Goal: Communication & Community: Answer question/provide support

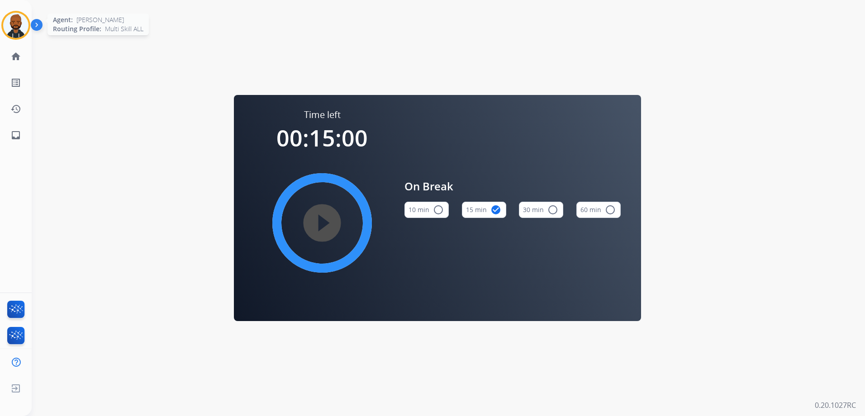
click at [13, 25] on img at bounding box center [15, 25] width 25 height 25
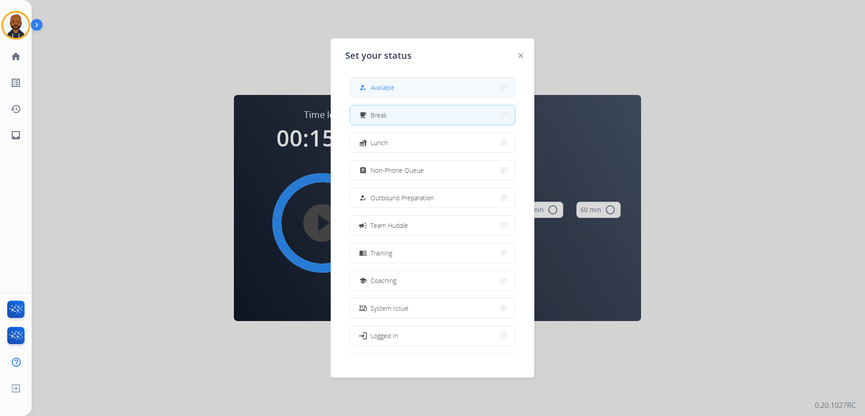
click at [397, 88] on button "how_to_reg Available" at bounding box center [432, 87] width 165 height 19
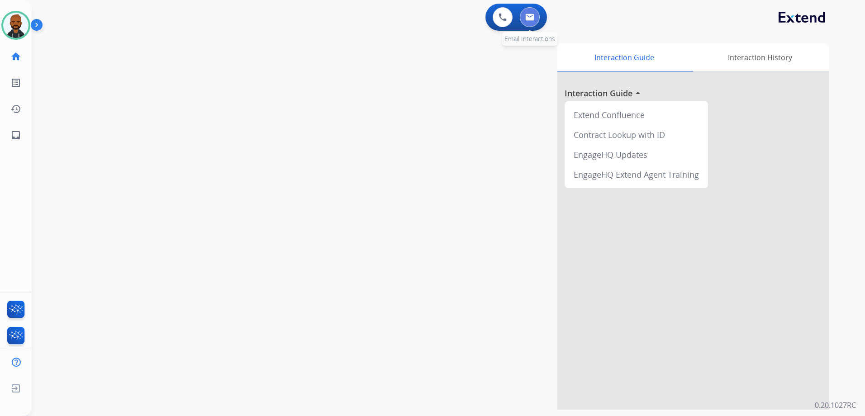
click at [539, 19] on button at bounding box center [530, 17] width 20 height 20
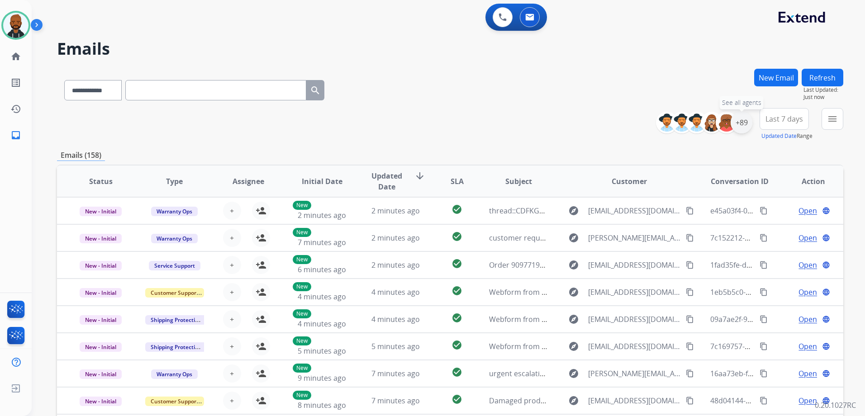
click at [746, 124] on div "+89" at bounding box center [742, 123] width 22 height 22
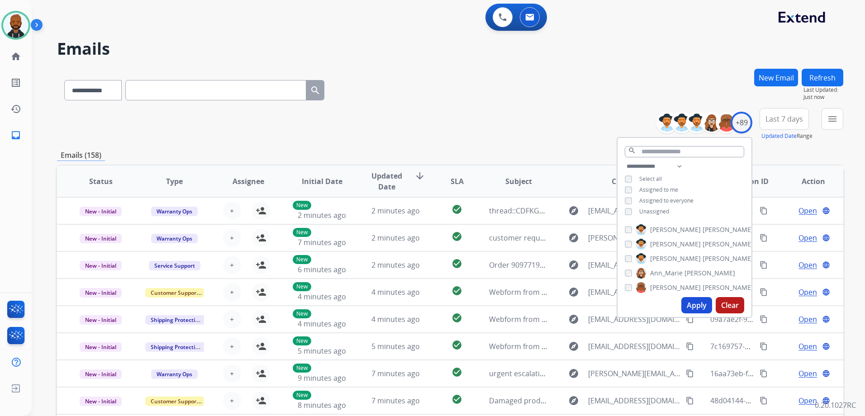
click at [690, 305] on button "Apply" at bounding box center [696, 305] width 31 height 16
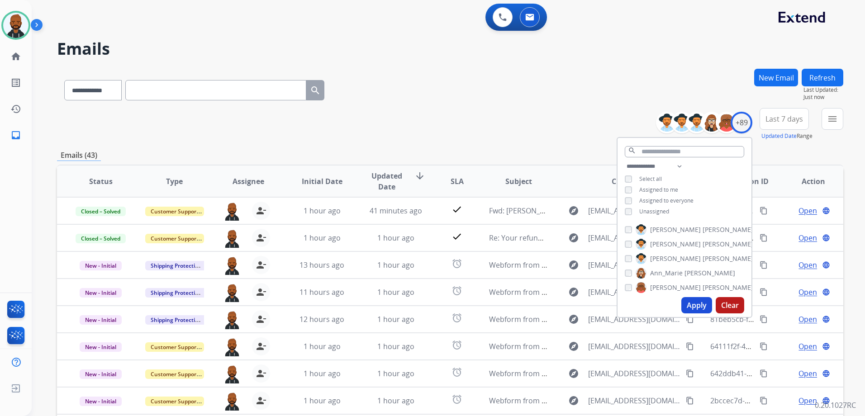
click at [581, 112] on div "**********" at bounding box center [450, 124] width 786 height 33
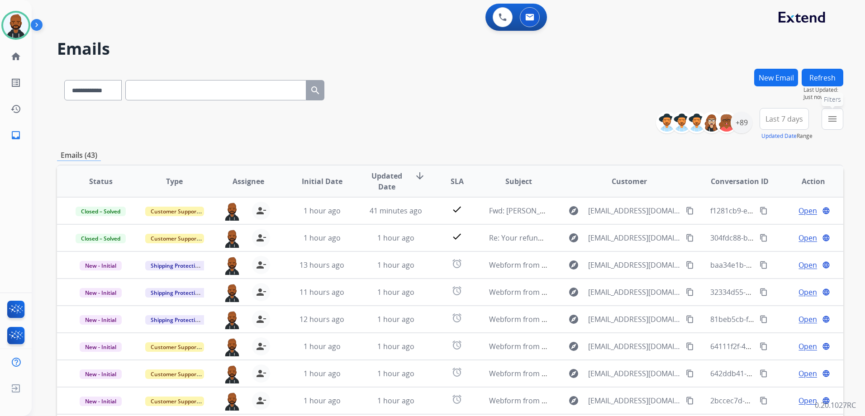
click at [823, 120] on button "menu Filters" at bounding box center [833, 119] width 22 height 22
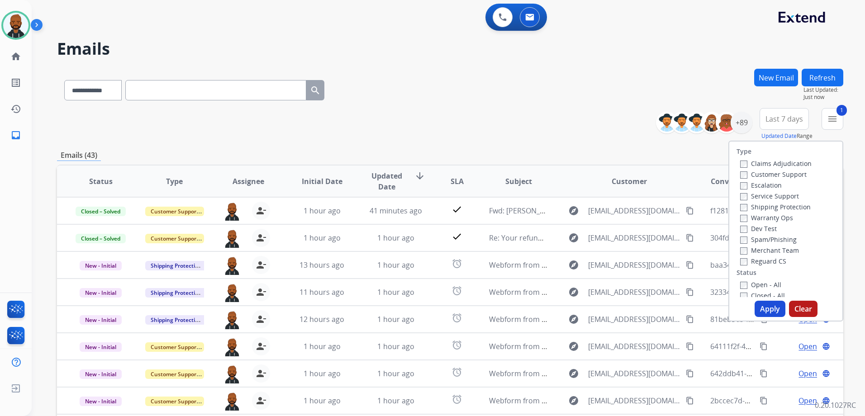
click at [765, 305] on button "Apply" at bounding box center [770, 309] width 31 height 16
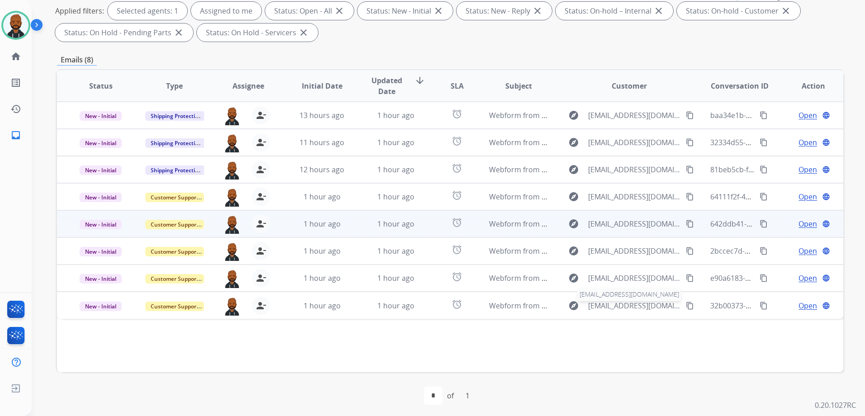
scroll to position [142, 0]
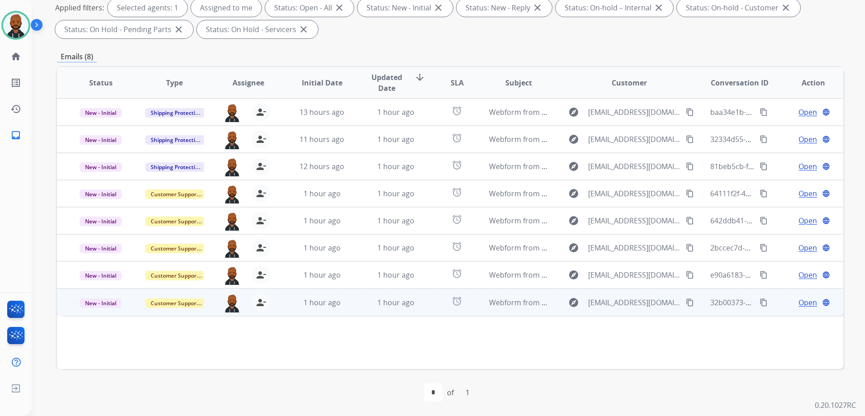
click at [810, 305] on span "Open" at bounding box center [808, 302] width 19 height 11
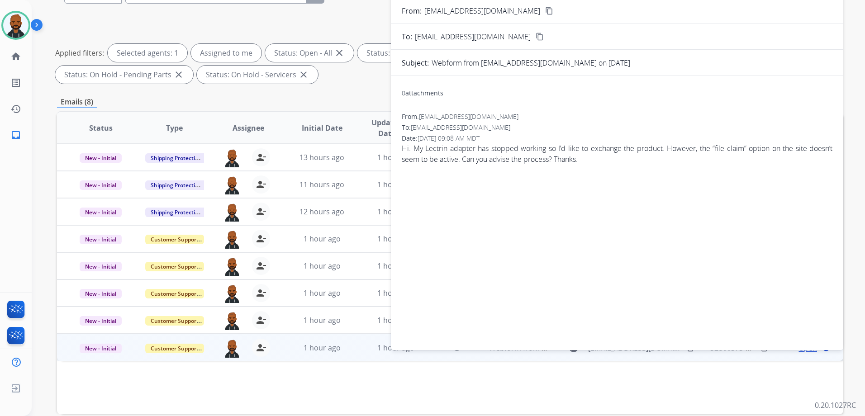
scroll to position [52, 0]
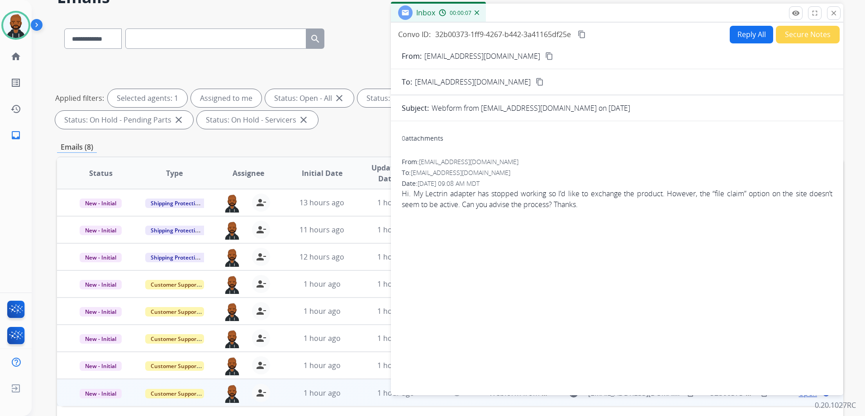
click at [545, 58] on mat-icon "content_copy" at bounding box center [549, 56] width 8 height 8
click at [744, 40] on button "Reply All" at bounding box center [751, 35] width 43 height 18
select select "**********"
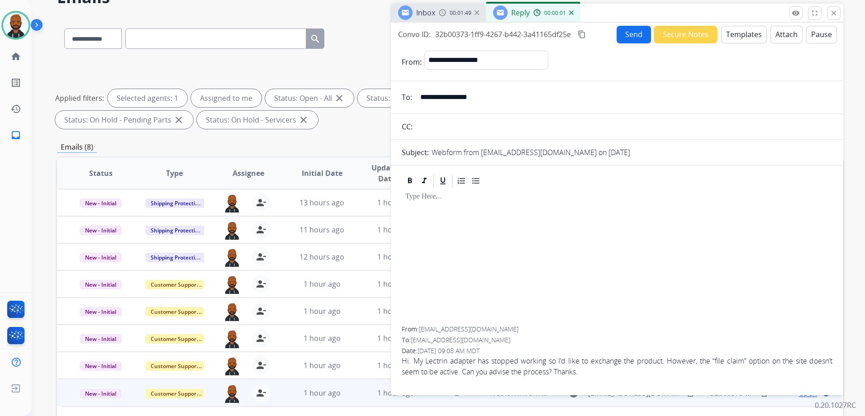
click at [739, 43] on button "Templates" at bounding box center [744, 35] width 46 height 18
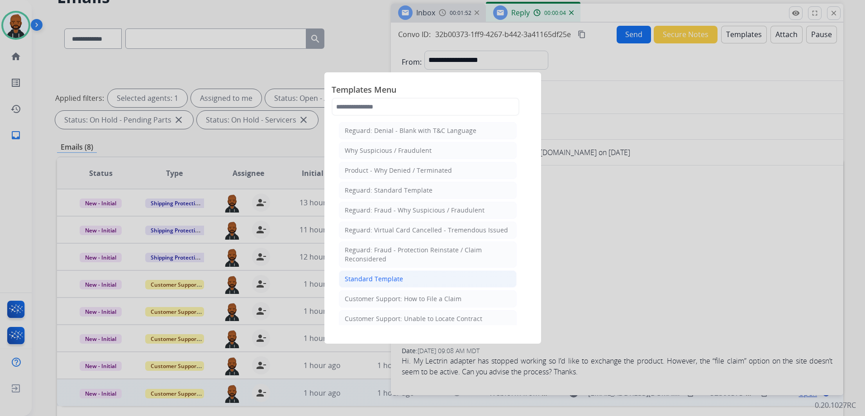
click at [399, 277] on div "Standard Template" at bounding box center [374, 279] width 58 height 9
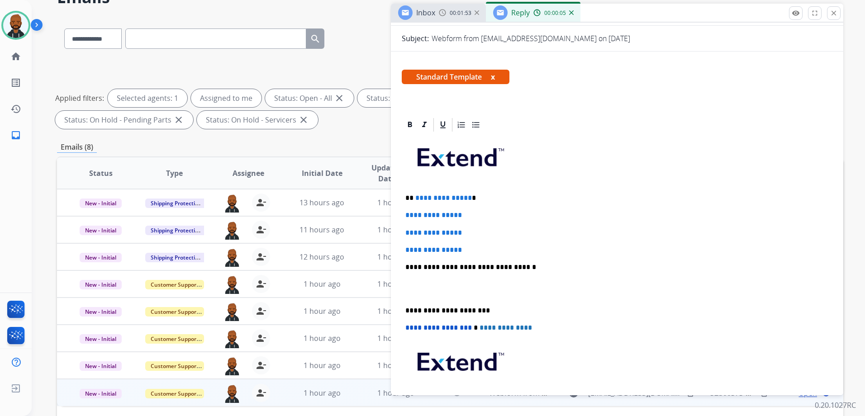
scroll to position [136, 0]
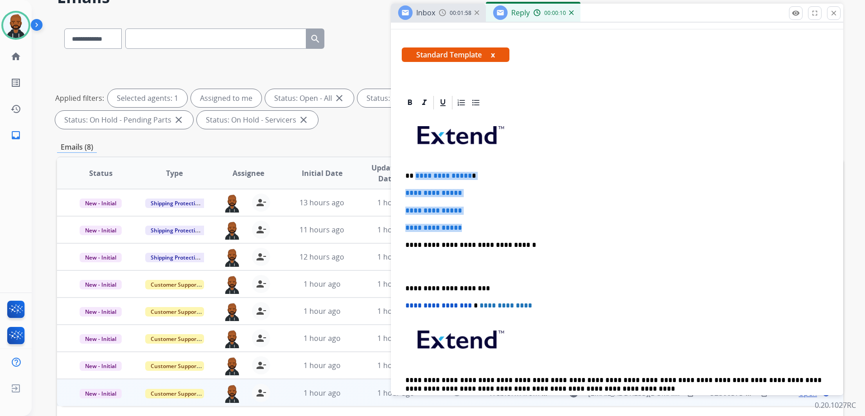
drag, startPoint x: 475, startPoint y: 228, endPoint x: 415, endPoint y: 178, distance: 77.1
click at [415, 178] on div "**********" at bounding box center [617, 266] width 431 height 311
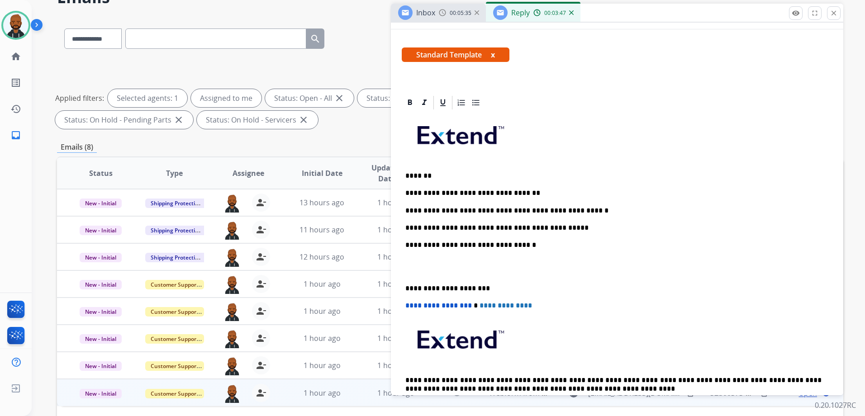
click at [398, 289] on div "**********" at bounding box center [617, 287] width 452 height 385
click at [403, 288] on div "**********" at bounding box center [617, 266] width 431 height 311
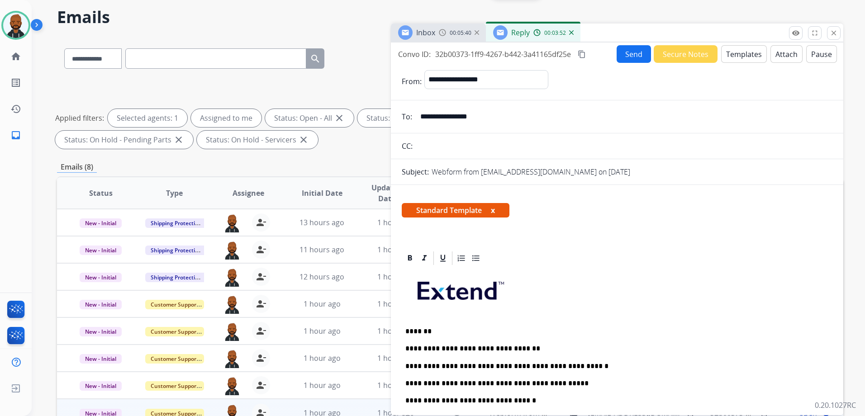
scroll to position [0, 0]
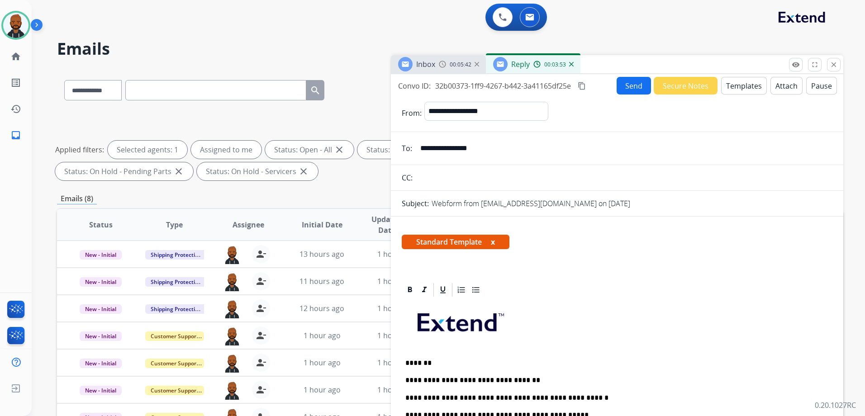
click at [584, 85] on mat-icon "content_copy" at bounding box center [582, 86] width 8 height 8
click at [629, 89] on button "Send" at bounding box center [634, 86] width 34 height 18
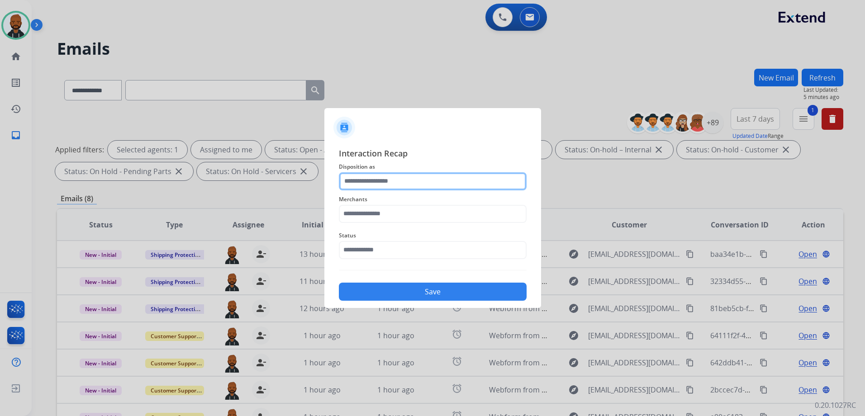
click at [429, 182] on input "text" at bounding box center [433, 181] width 188 height 18
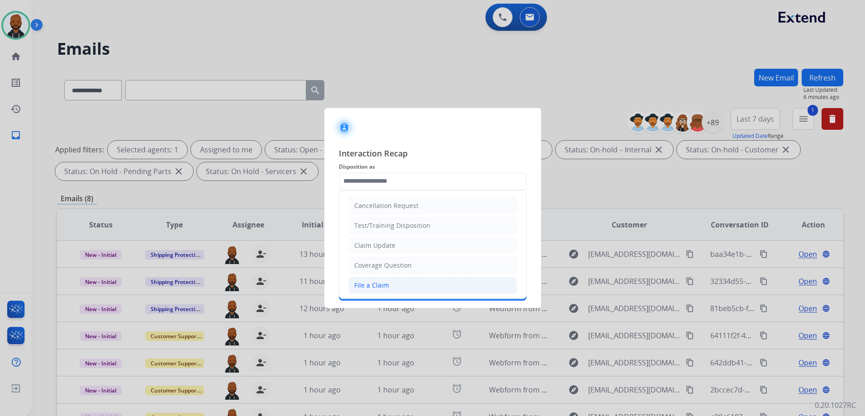
click at [384, 278] on li "File a Claim" at bounding box center [432, 285] width 169 height 17
type input "**********"
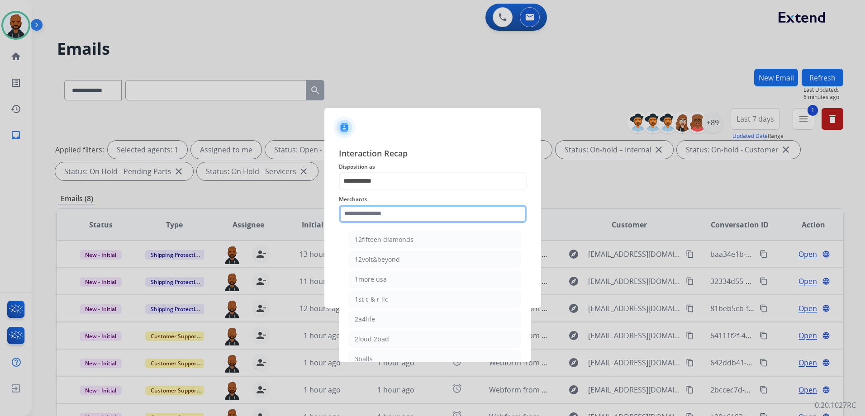
click at [377, 216] on input "text" at bounding box center [433, 214] width 188 height 18
type input "*"
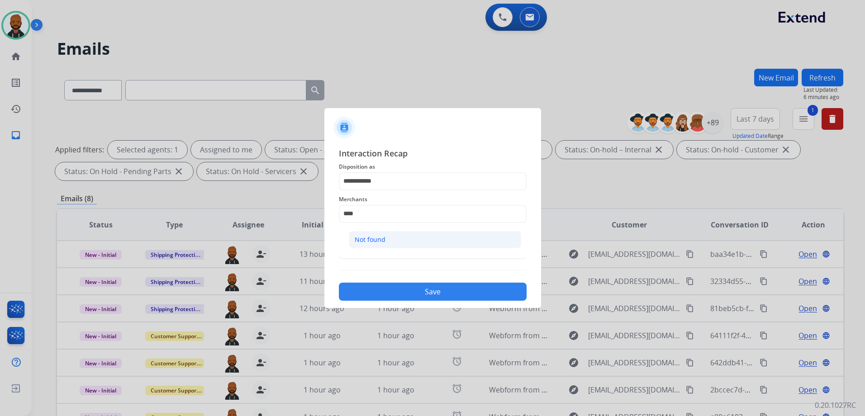
click at [389, 236] on li "Not found" at bounding box center [435, 239] width 172 height 17
type input "*********"
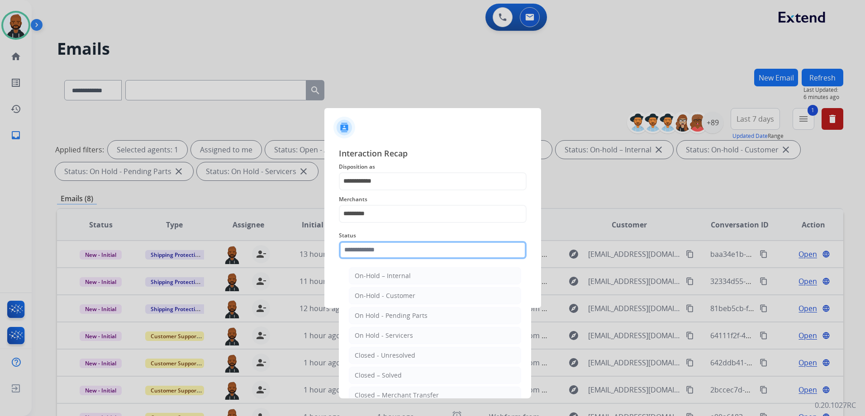
click at [393, 252] on input "text" at bounding box center [433, 250] width 188 height 18
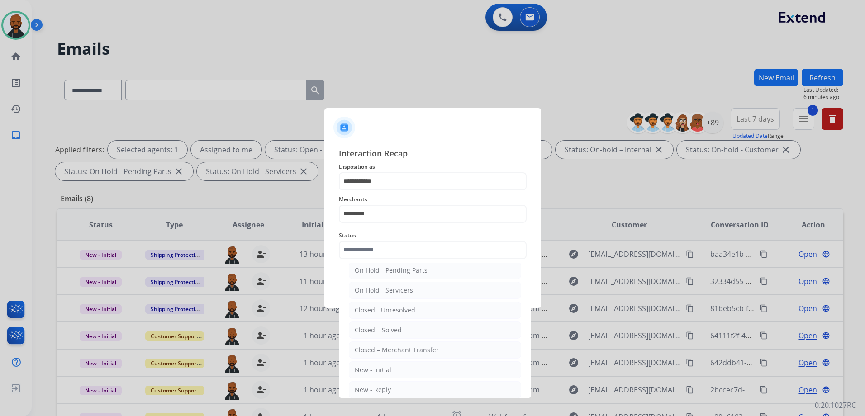
click at [399, 324] on li "Closed – Solved" at bounding box center [435, 330] width 172 height 17
type input "**********"
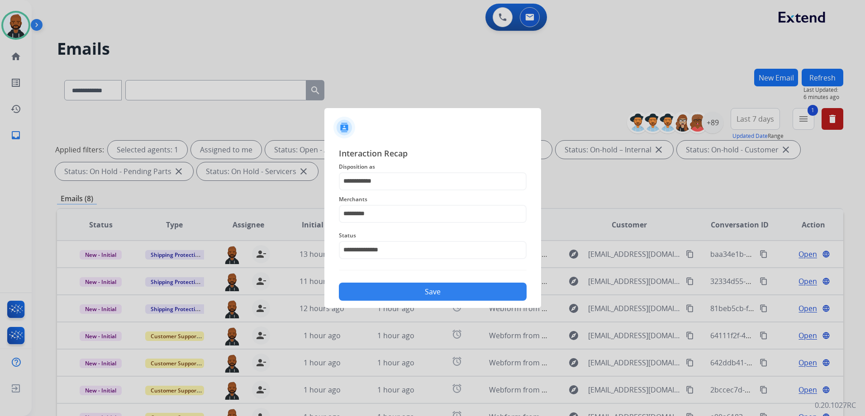
click at [423, 290] on button "Save" at bounding box center [433, 292] width 188 height 18
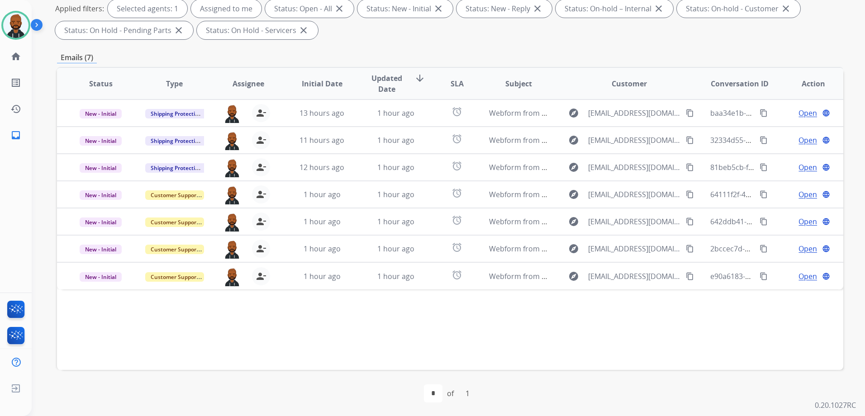
scroll to position [142, 0]
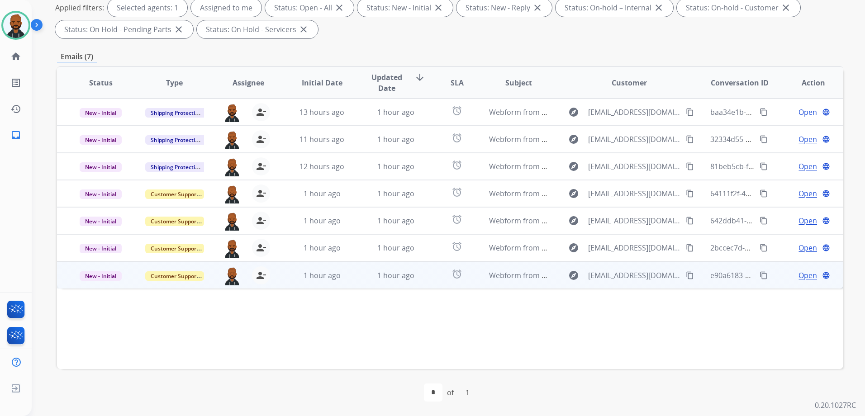
click at [803, 274] on span "Open" at bounding box center [808, 275] width 19 height 11
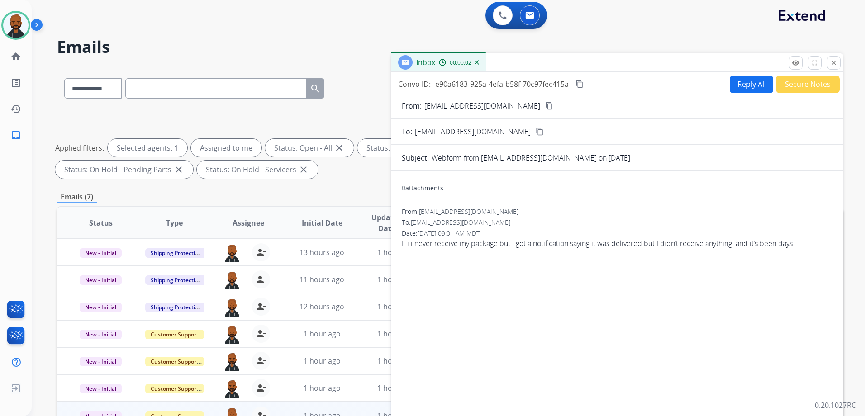
scroll to position [0, 0]
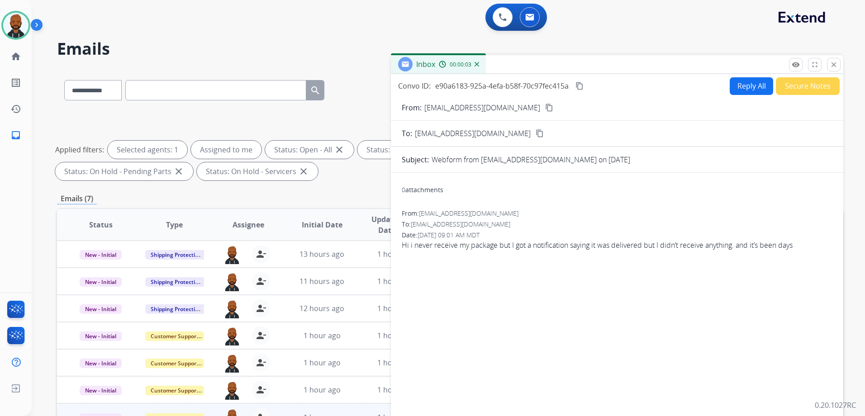
click at [545, 105] on mat-icon "content_copy" at bounding box center [549, 108] width 8 height 8
click at [757, 81] on button "Reply All" at bounding box center [751, 86] width 43 height 18
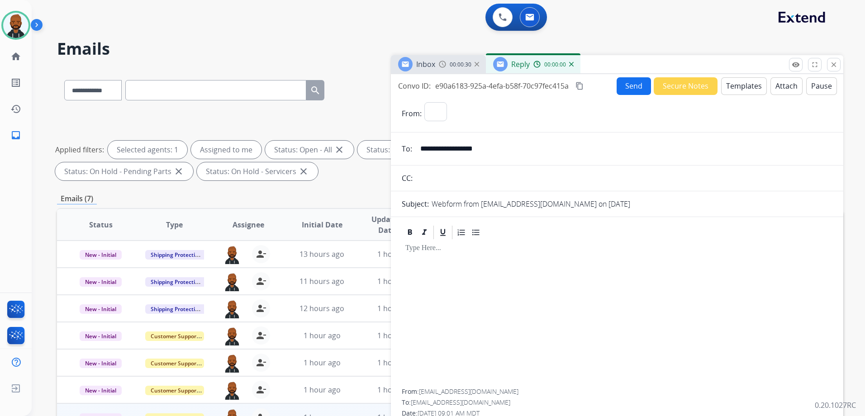
select select "**********"
click at [742, 82] on button "Templates" at bounding box center [744, 86] width 46 height 18
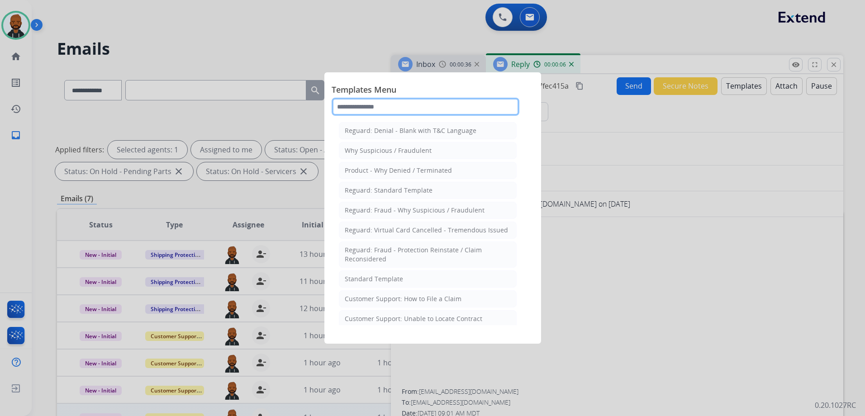
click at [460, 114] on input "text" at bounding box center [426, 107] width 188 height 18
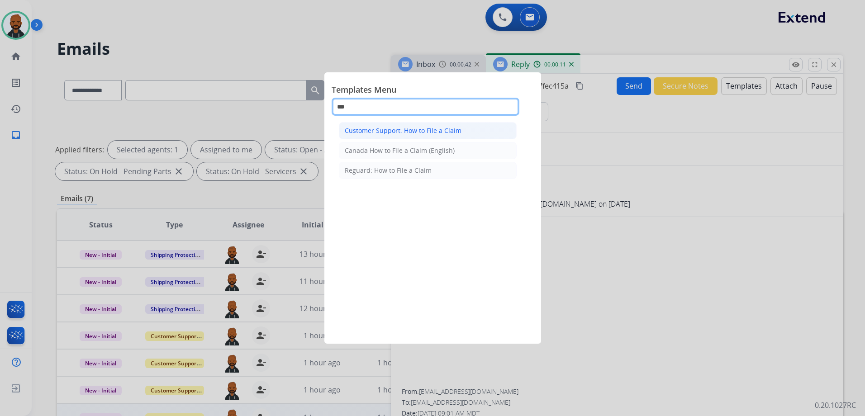
type input "***"
click at [404, 128] on div "Customer Support: How to File a Claim" at bounding box center [403, 130] width 117 height 9
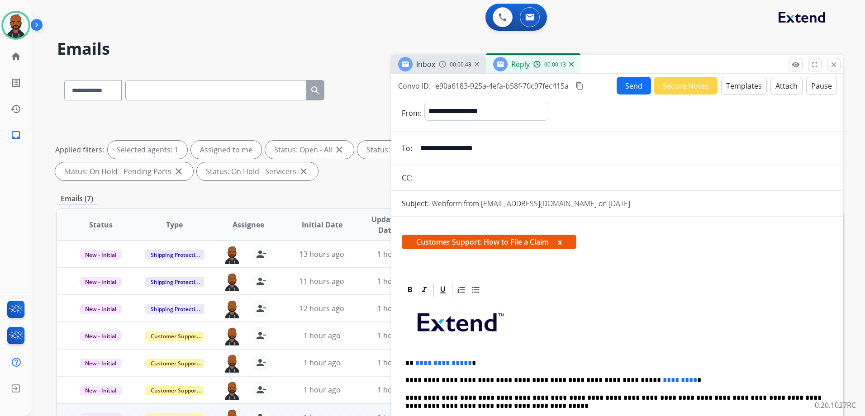
scroll to position [45, 0]
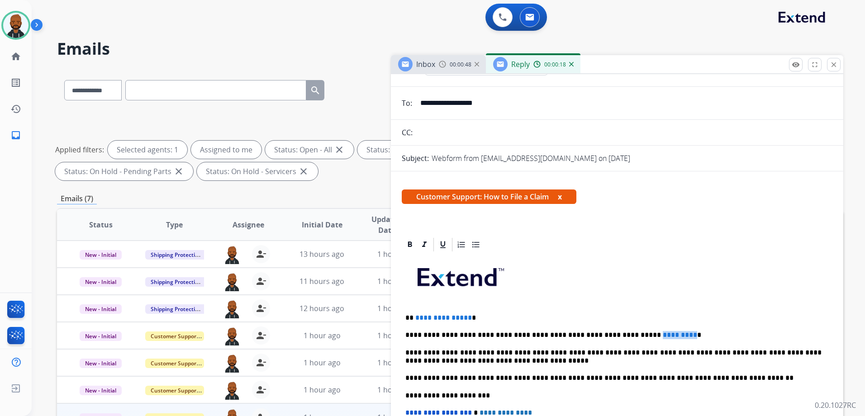
drag, startPoint x: 652, startPoint y: 334, endPoint x: 614, endPoint y: 334, distance: 37.6
click at [614, 334] on p "**********" at bounding box center [613, 335] width 416 height 8
click at [465, 320] on span "**********" at bounding box center [443, 317] width 57 height 7
drag, startPoint x: 466, startPoint y: 319, endPoint x: 415, endPoint y: 319, distance: 50.7
click at [415, 319] on span "**********" at bounding box center [443, 317] width 57 height 7
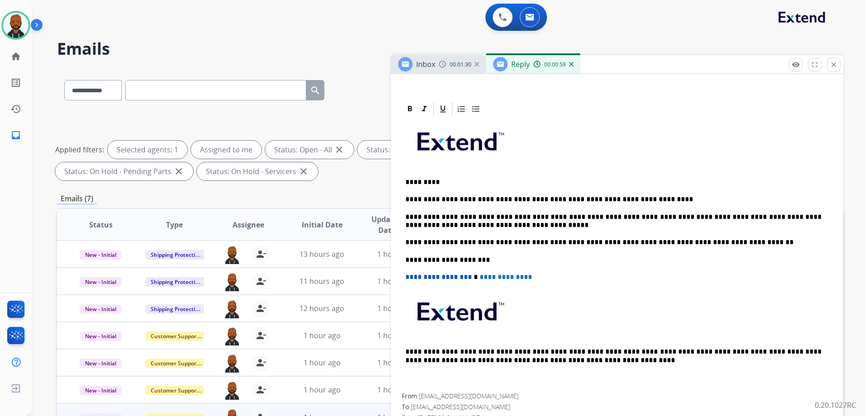
scroll to position [0, 0]
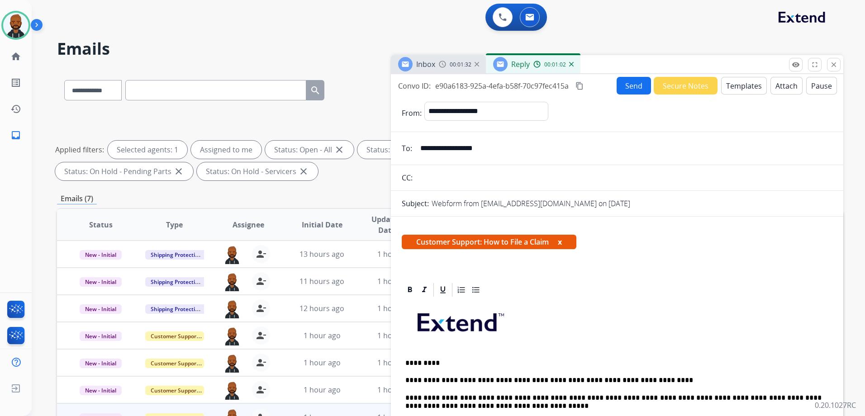
click at [622, 86] on button "Send" at bounding box center [634, 86] width 34 height 18
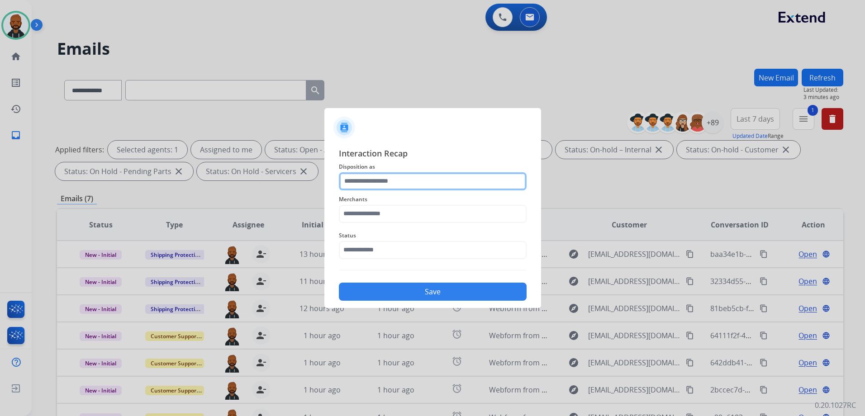
click at [404, 177] on input "text" at bounding box center [433, 181] width 188 height 18
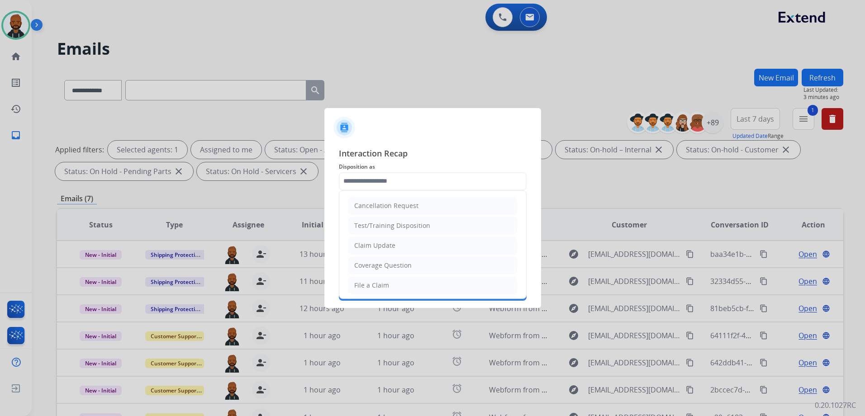
click at [371, 282] on div "File a Claim" at bounding box center [371, 285] width 35 height 9
type input "**********"
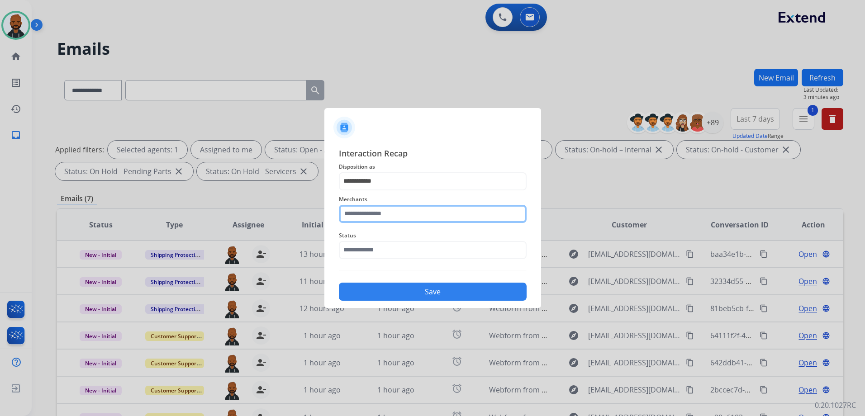
click at [408, 209] on input "text" at bounding box center [433, 214] width 188 height 18
click at [380, 245] on li "Jomashop" at bounding box center [435, 239] width 172 height 17
type input "********"
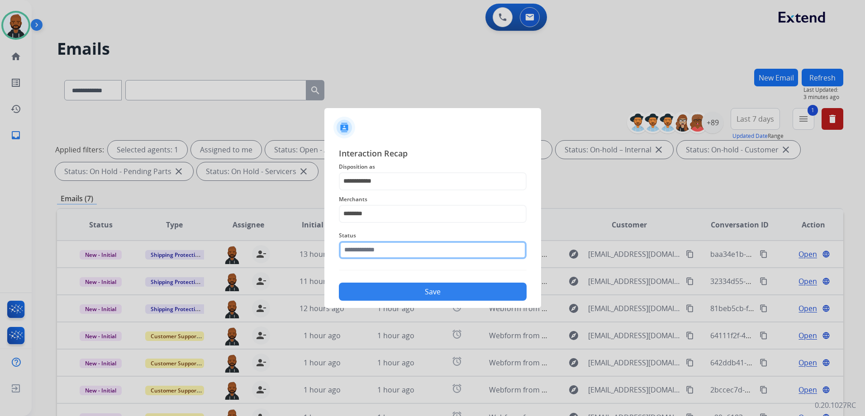
click at [389, 258] on input "text" at bounding box center [433, 250] width 188 height 18
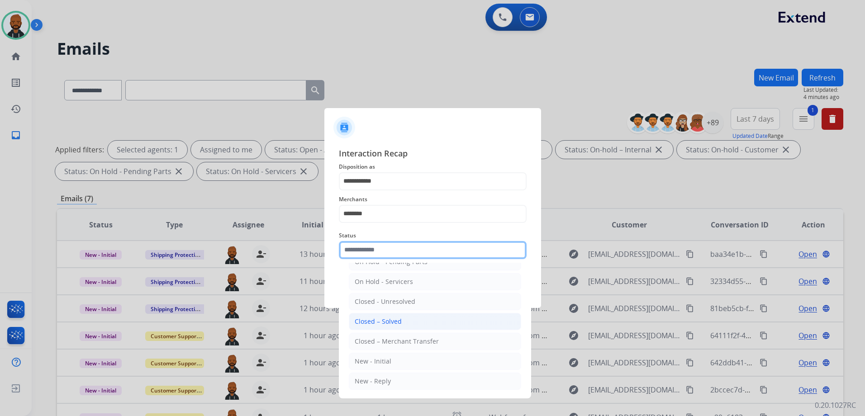
scroll to position [54, 0]
click at [400, 325] on div "Closed – Solved" at bounding box center [378, 321] width 47 height 9
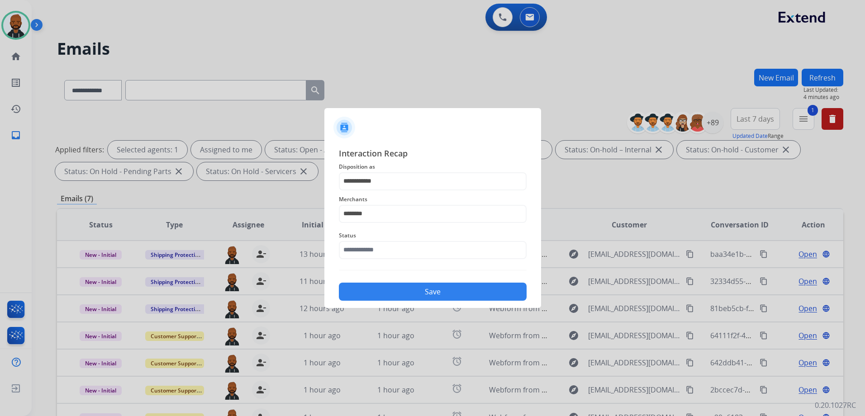
type input "**********"
click at [419, 293] on button "Save" at bounding box center [433, 292] width 188 height 18
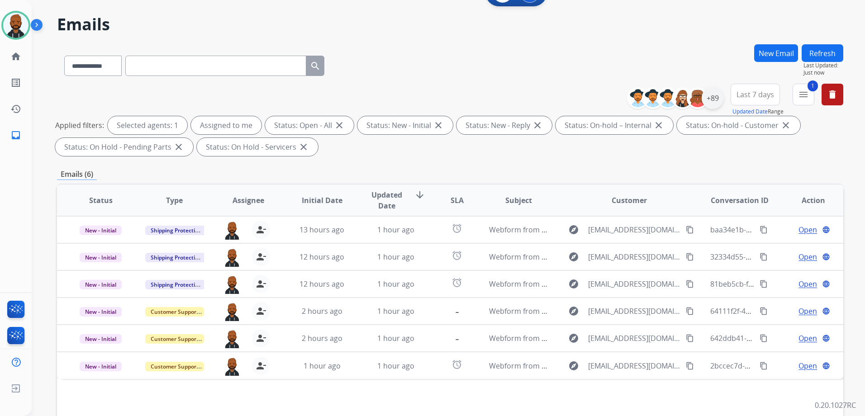
scroll to position [0, 0]
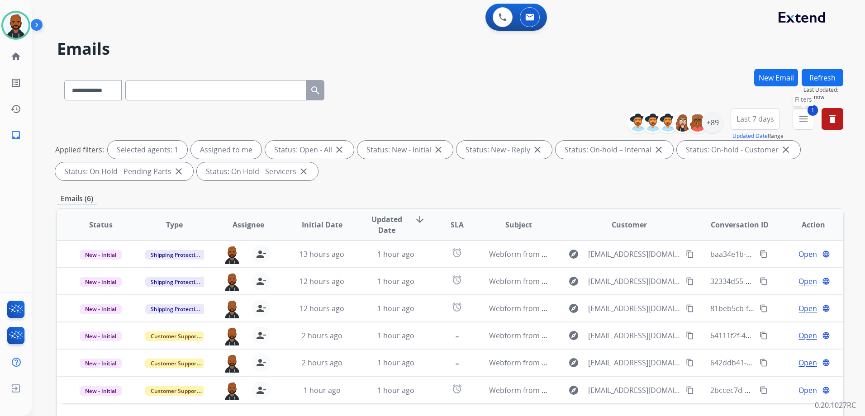
click at [798, 124] on button "1 menu Filters" at bounding box center [804, 119] width 22 height 22
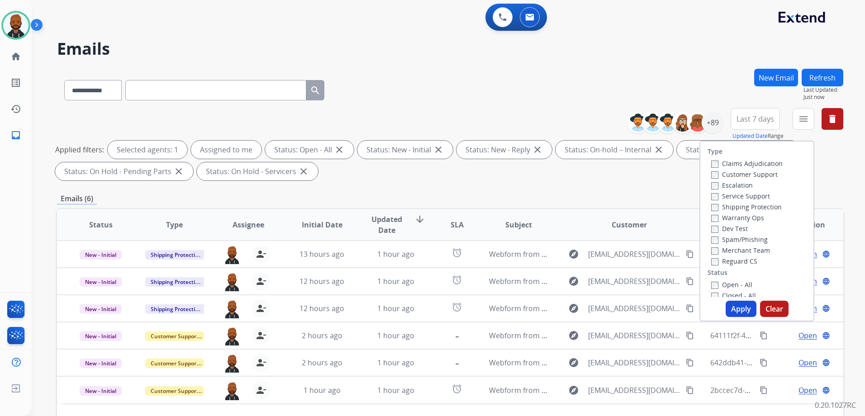
click at [738, 308] on button "Apply" at bounding box center [741, 309] width 31 height 16
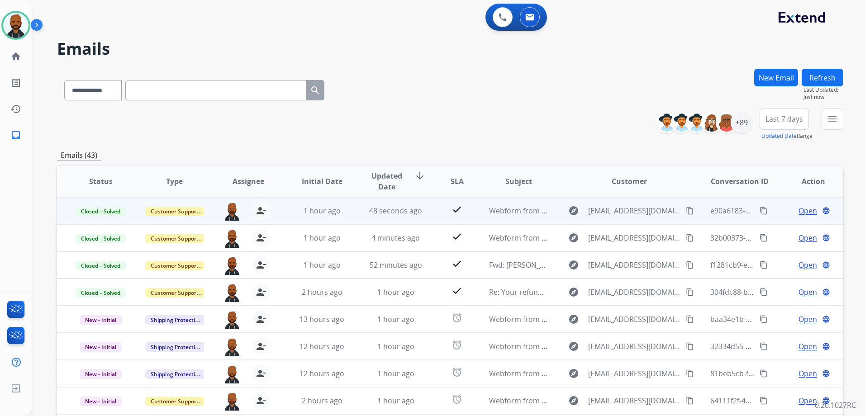
click at [760, 211] on mat-icon "content_copy" at bounding box center [764, 211] width 8 height 8
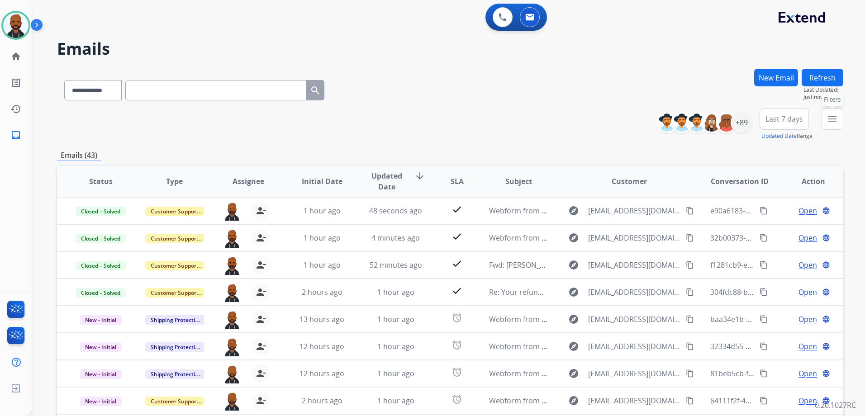
click at [837, 121] on mat-icon "menu" at bounding box center [832, 119] width 11 height 11
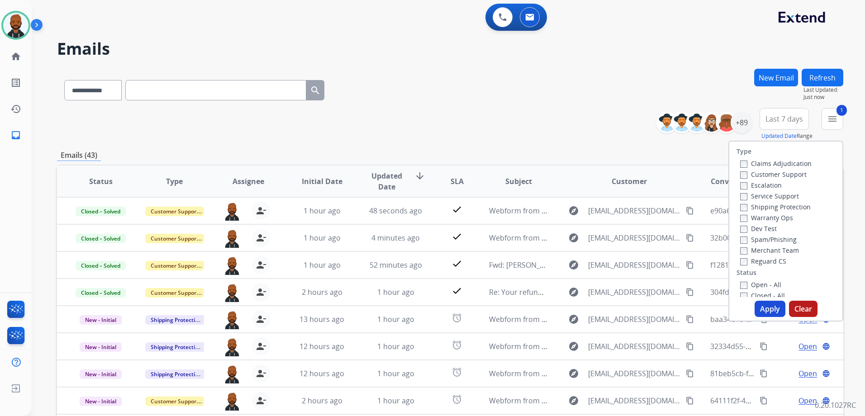
click at [764, 305] on button "Apply" at bounding box center [770, 309] width 31 height 16
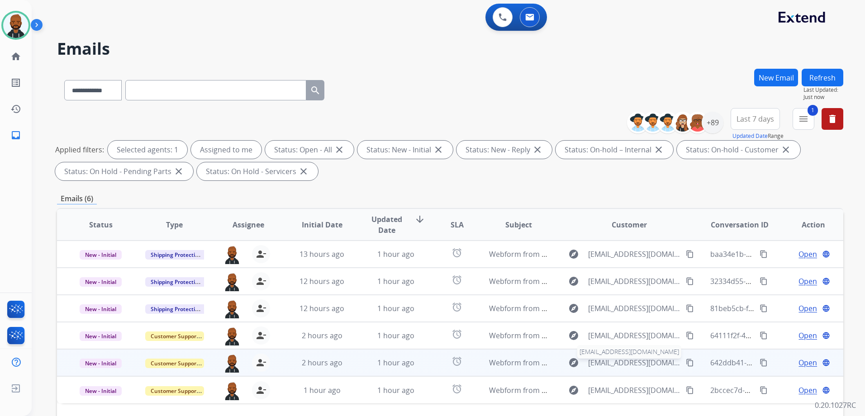
scroll to position [142, 0]
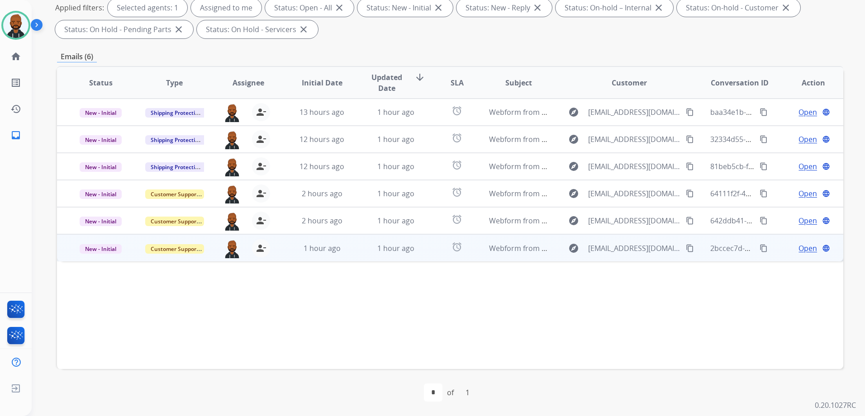
click at [799, 251] on span "Open" at bounding box center [808, 248] width 19 height 11
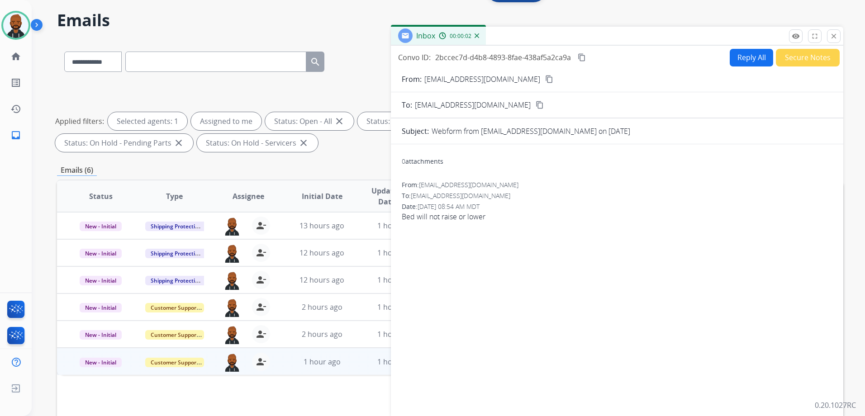
scroll to position [0, 0]
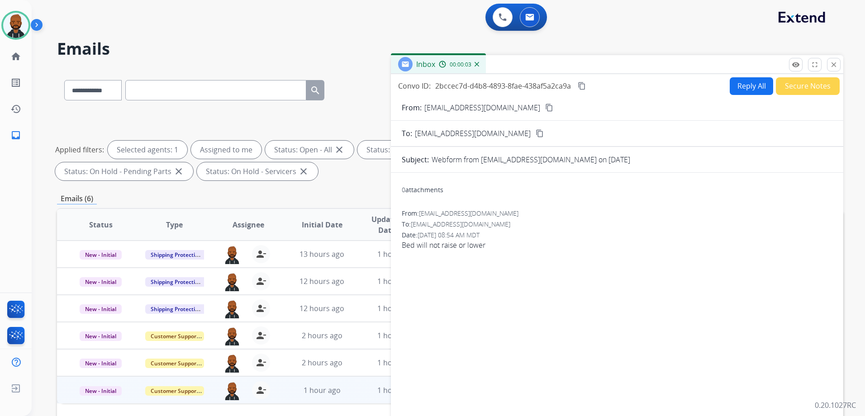
click at [544, 105] on button "content_copy" at bounding box center [549, 107] width 11 height 11
click at [799, 86] on button "Secure Notes" at bounding box center [808, 86] width 64 height 18
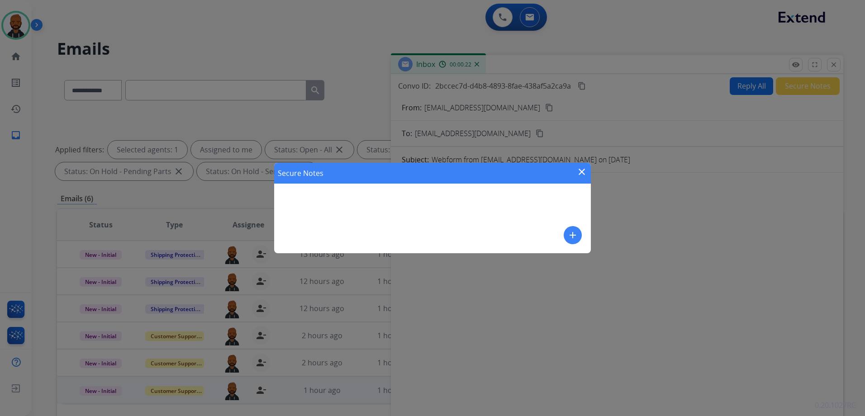
click at [584, 232] on div "Secure Notes close add" at bounding box center [432, 208] width 317 height 90
click at [576, 234] on mat-icon "add" at bounding box center [572, 235] width 11 height 11
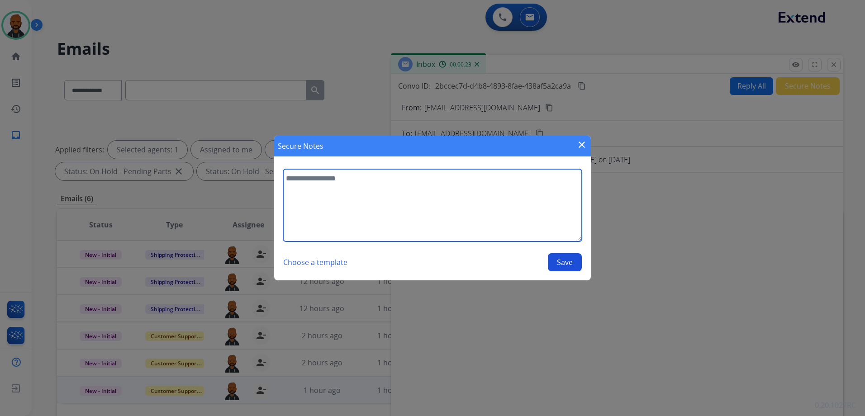
click at [486, 211] on textarea at bounding box center [432, 205] width 299 height 72
type textarea "**********"
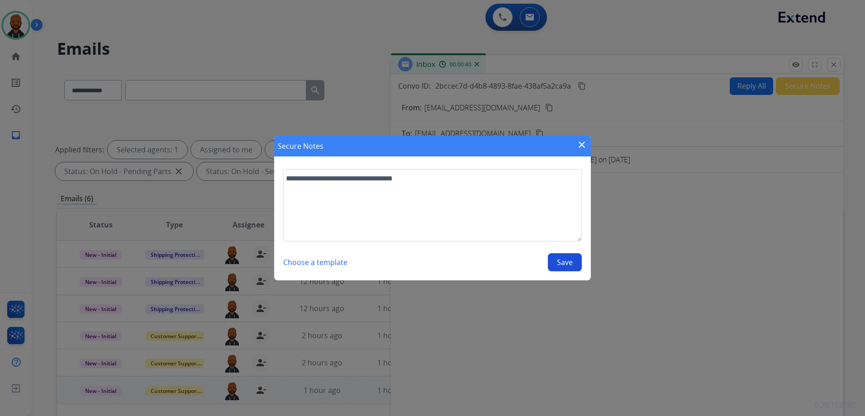
drag, startPoint x: 526, startPoint y: 268, endPoint x: 549, endPoint y: 266, distance: 23.2
click at [532, 268] on div "Choose a template Save" at bounding box center [432, 262] width 299 height 18
click at [558, 263] on button "Save" at bounding box center [565, 262] width 34 height 18
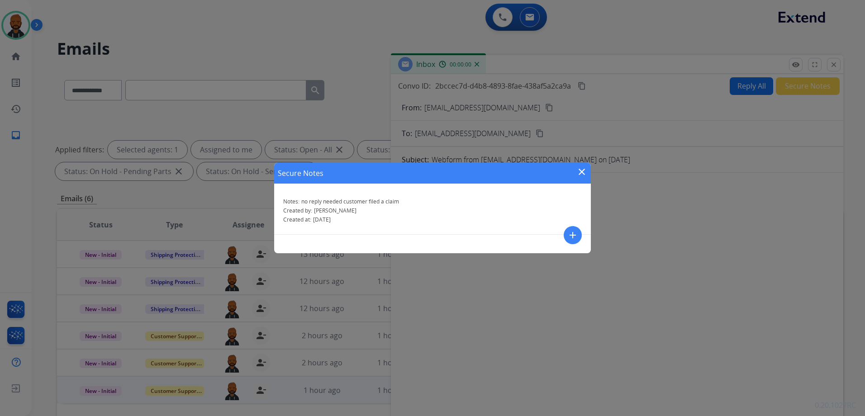
click at [583, 175] on mat-icon "close" at bounding box center [581, 172] width 11 height 11
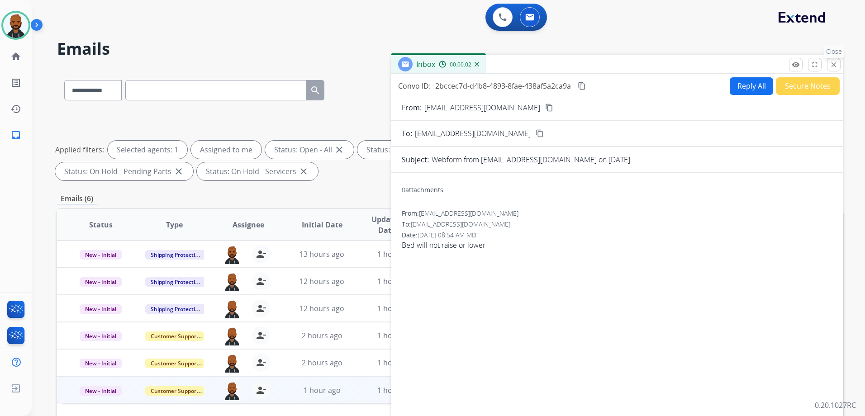
click at [833, 67] on mat-icon "close" at bounding box center [834, 65] width 8 height 8
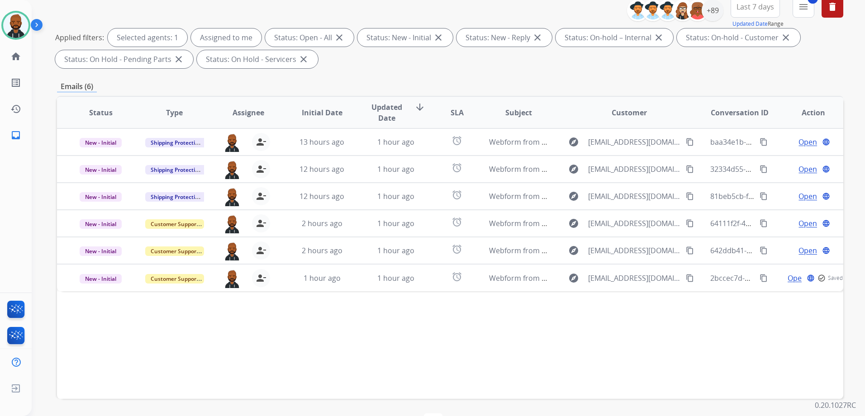
scroll to position [142, 0]
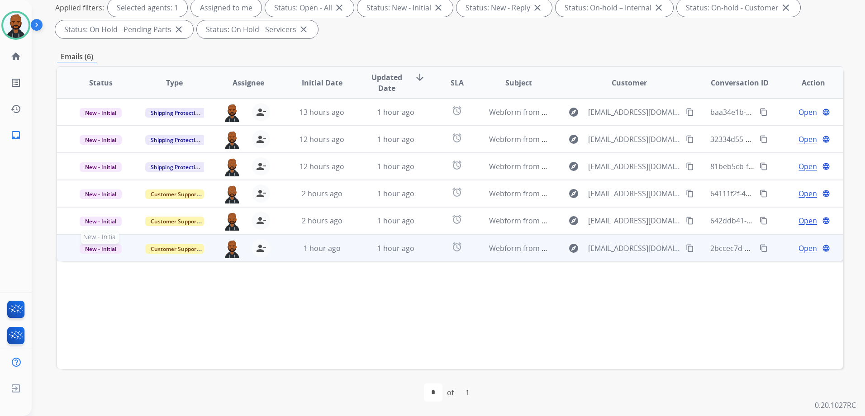
click at [103, 252] on span "New - Initial" at bounding box center [101, 249] width 42 height 10
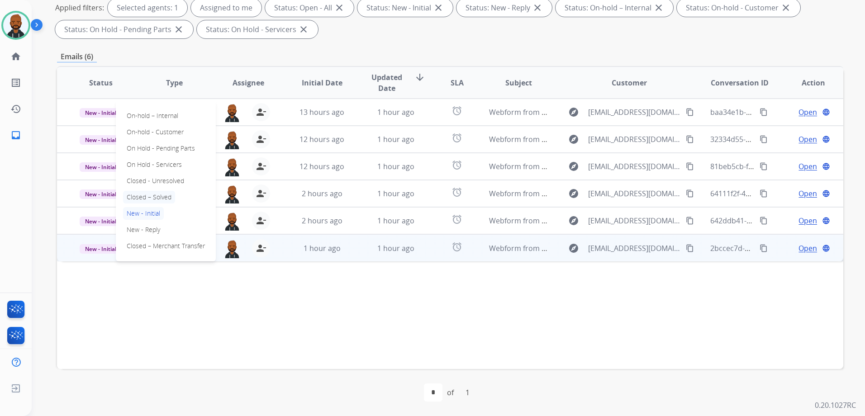
click at [159, 198] on p "Closed – Solved" at bounding box center [149, 197] width 52 height 13
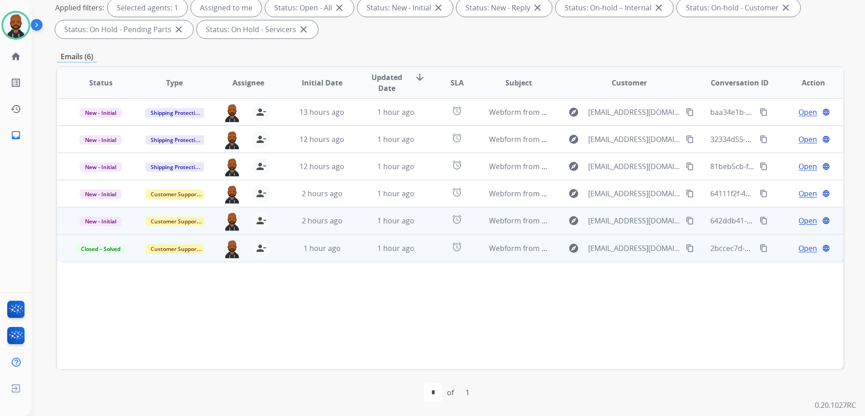
click at [799, 221] on span "Open" at bounding box center [808, 220] width 19 height 11
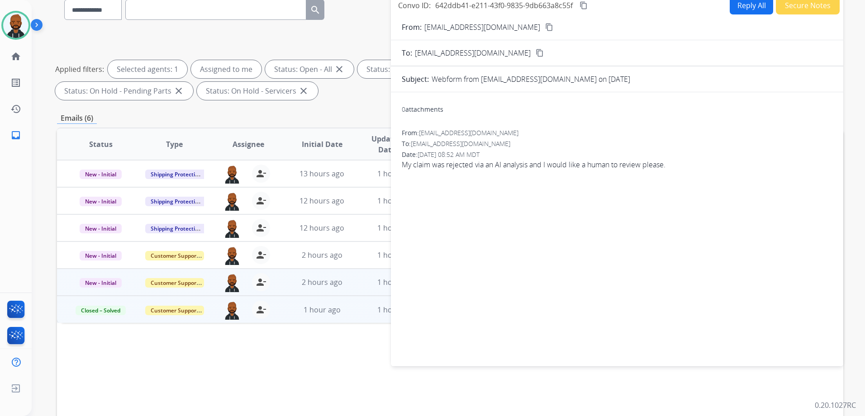
scroll to position [6, 0]
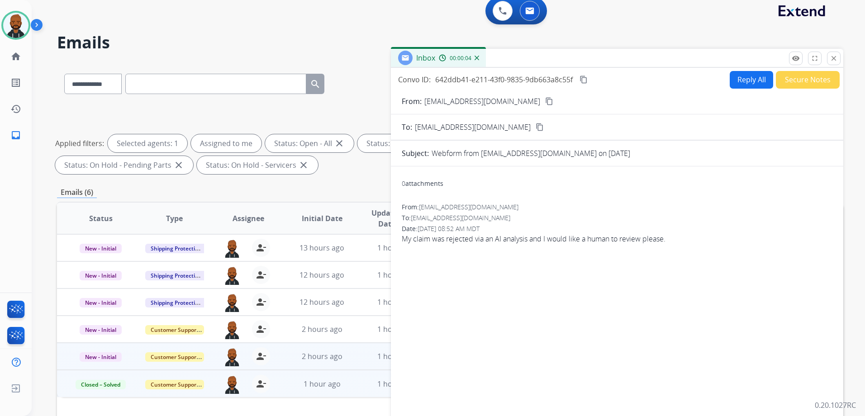
click at [545, 100] on mat-icon "content_copy" at bounding box center [549, 101] width 8 height 8
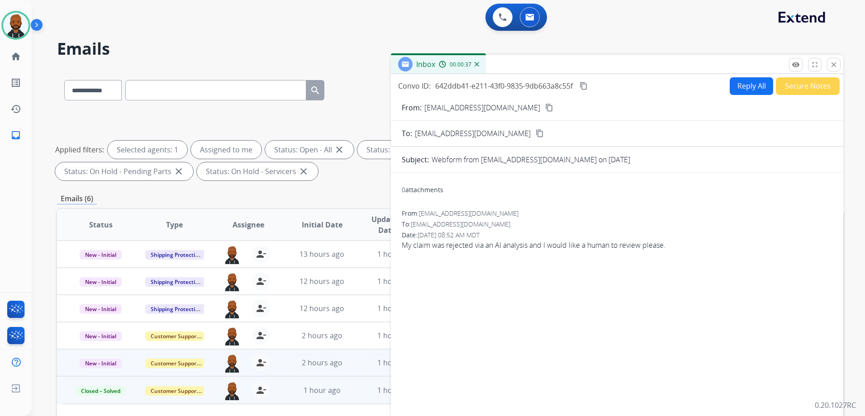
click at [752, 86] on button "Reply All" at bounding box center [751, 86] width 43 height 18
select select "**********"
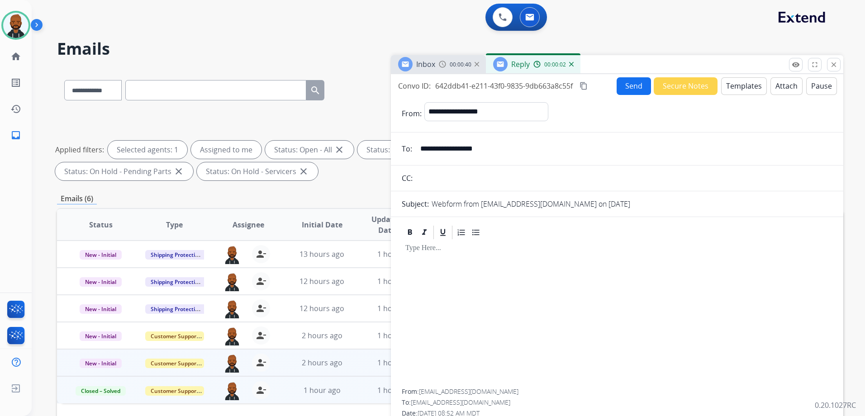
click at [742, 89] on button "Templates" at bounding box center [744, 86] width 46 height 18
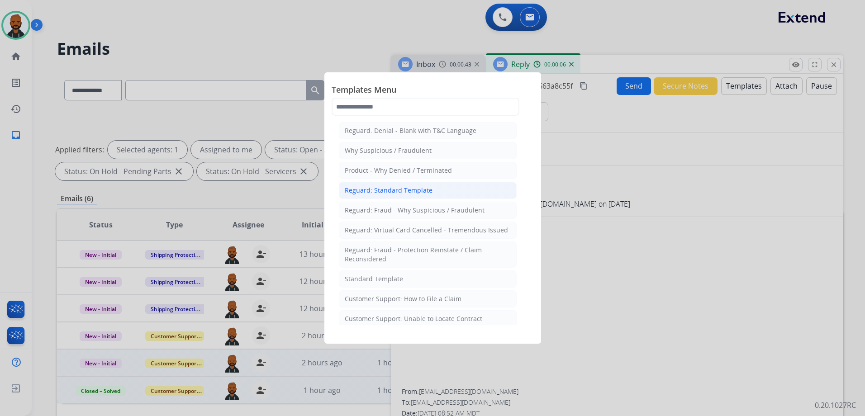
click at [410, 192] on div "Reguard: Standard Template" at bounding box center [389, 190] width 88 height 9
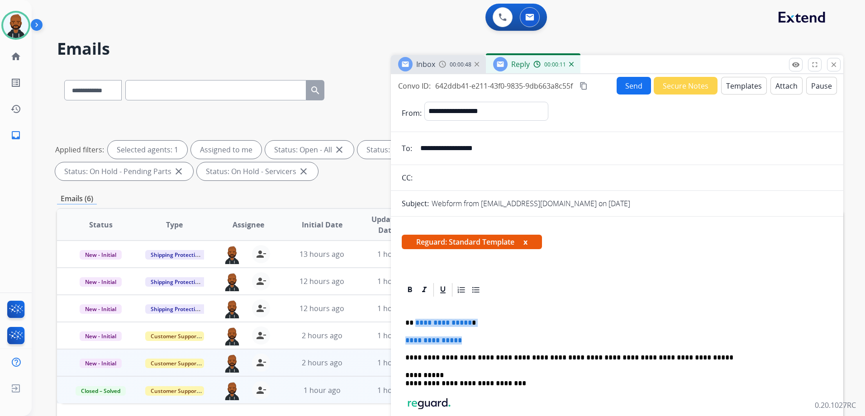
drag, startPoint x: 467, startPoint y: 344, endPoint x: 415, endPoint y: 322, distance: 56.8
click at [415, 322] on div "**********" at bounding box center [617, 387] width 431 height 179
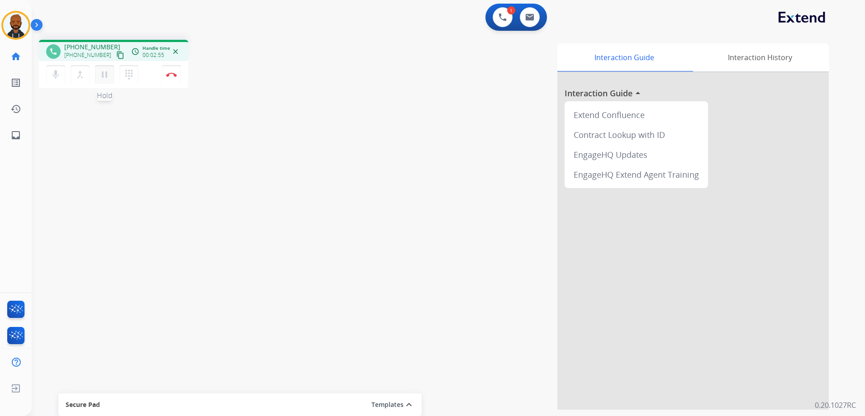
click at [101, 75] on mat-icon "pause" at bounding box center [104, 74] width 11 height 11
click at [110, 80] on button "play_arrow Hold" at bounding box center [104, 74] width 19 height 19
click at [172, 74] on img at bounding box center [171, 74] width 11 height 5
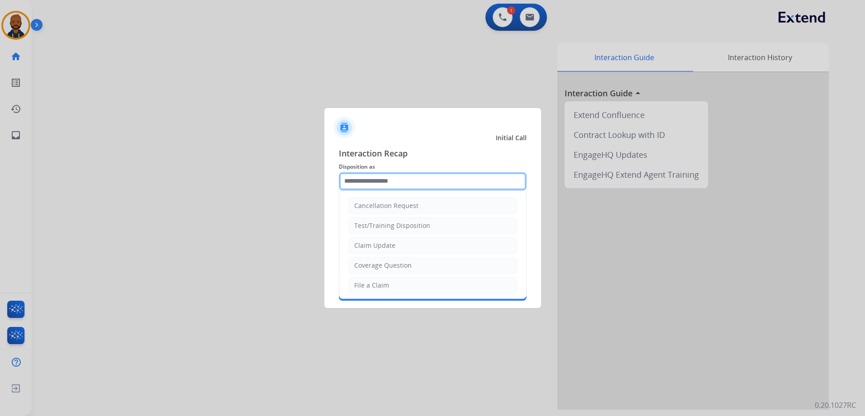
click at [380, 182] on input "text" at bounding box center [433, 181] width 188 height 18
click at [402, 247] on li "Claim Update" at bounding box center [432, 245] width 169 height 17
type input "**********"
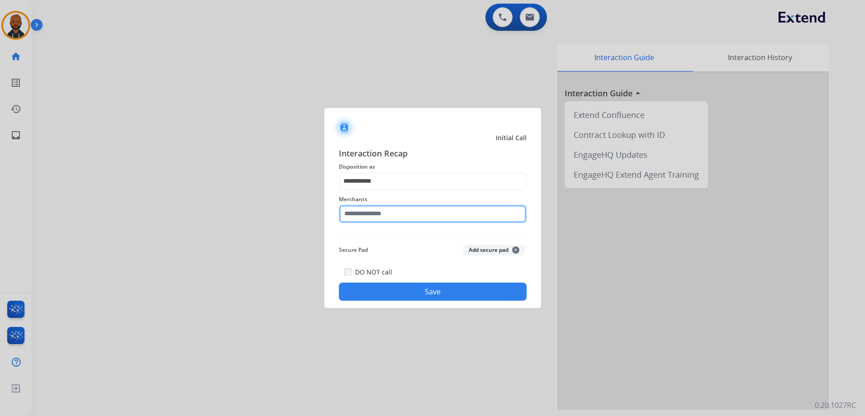
click at [433, 217] on input "text" at bounding box center [433, 214] width 188 height 18
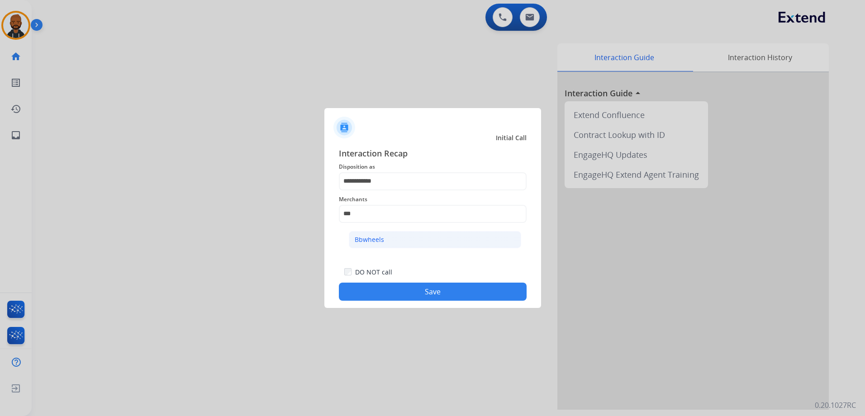
click at [370, 242] on div "Bbwheels" at bounding box center [369, 239] width 29 height 9
type input "********"
click at [395, 289] on button "Save" at bounding box center [433, 292] width 188 height 18
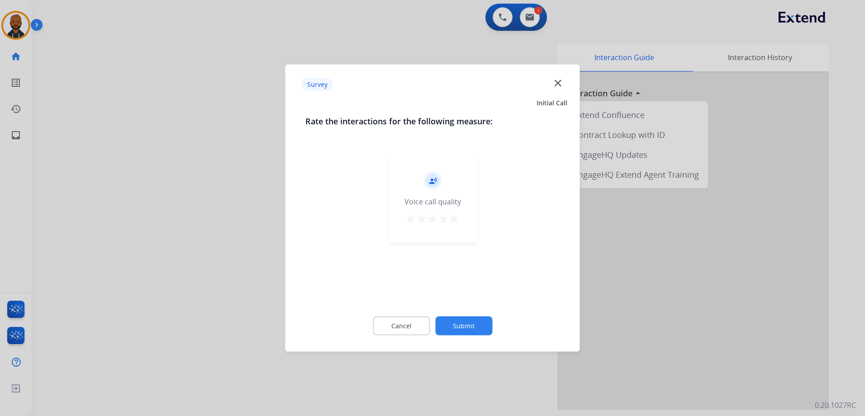
click at [451, 214] on div "star star star star star" at bounding box center [432, 221] width 54 height 14
click at [456, 218] on mat-icon "star" at bounding box center [454, 219] width 11 height 11
click at [472, 321] on button "Submit" at bounding box center [463, 326] width 57 height 19
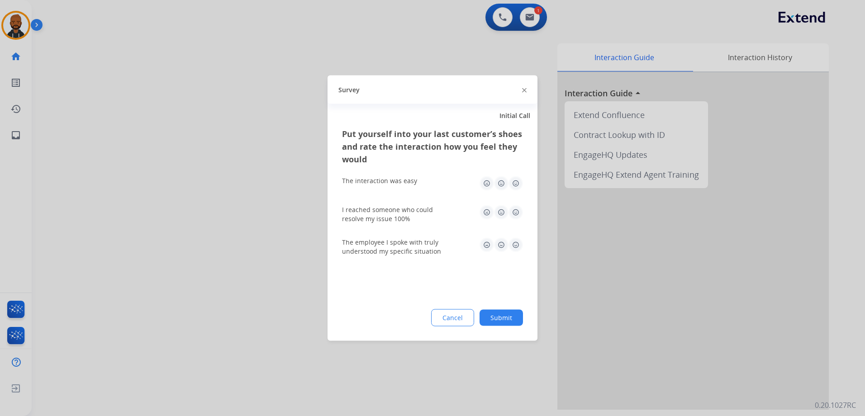
click at [512, 182] on img at bounding box center [516, 183] width 14 height 14
click at [520, 209] on img at bounding box center [516, 212] width 14 height 14
click at [516, 241] on img at bounding box center [516, 245] width 14 height 14
click at [508, 317] on button "Submit" at bounding box center [501, 318] width 43 height 16
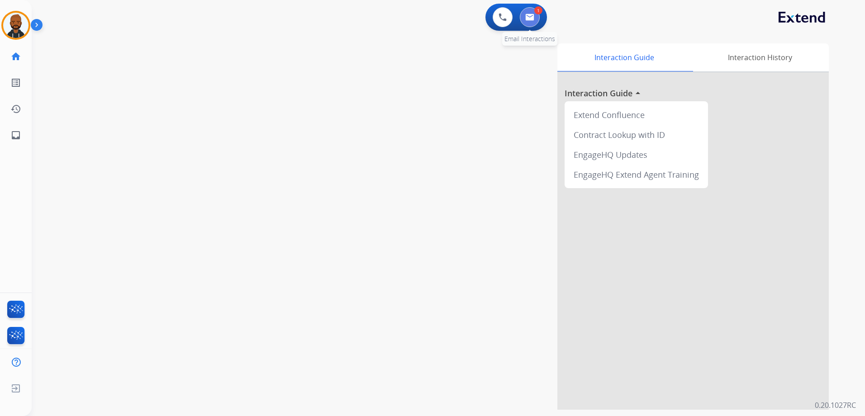
click at [526, 20] on img at bounding box center [529, 17] width 9 height 7
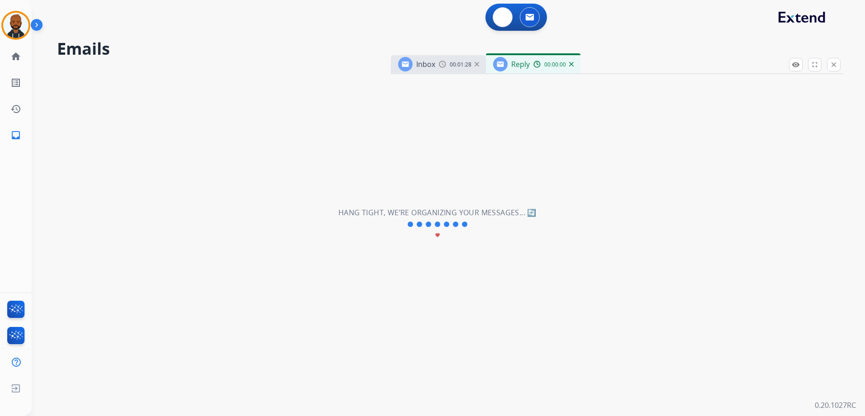
select select "**********"
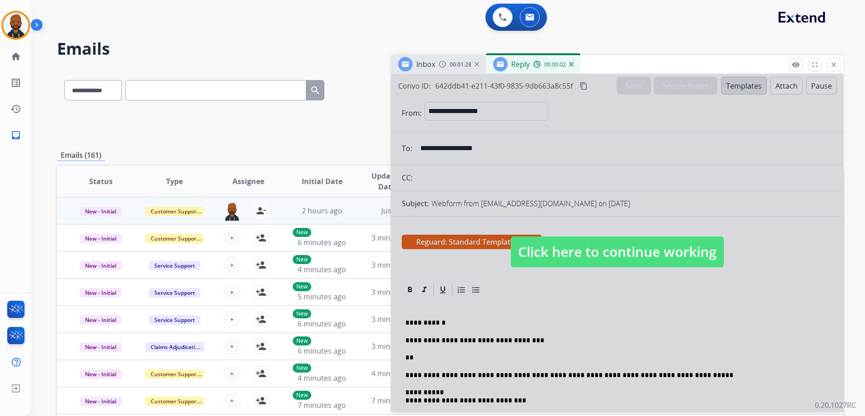
click at [559, 264] on span "Click here to continue working" at bounding box center [617, 252] width 213 height 31
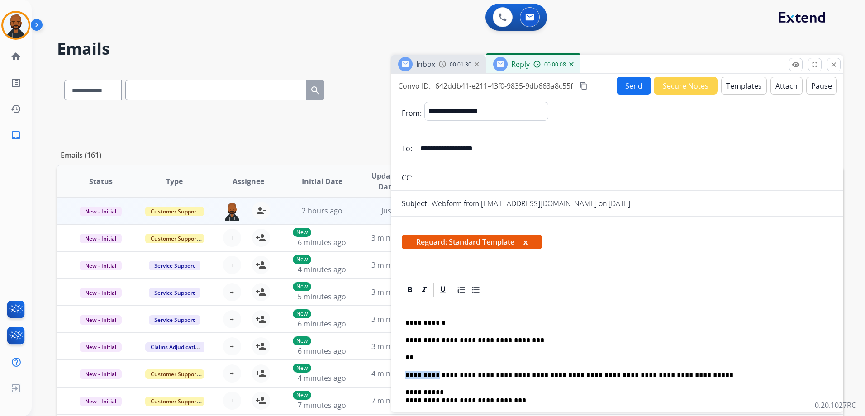
drag, startPoint x: 431, startPoint y: 362, endPoint x: 431, endPoint y: 352, distance: 10.9
click at [431, 361] on div "**********" at bounding box center [617, 396] width 431 height 196
click at [428, 355] on p "**" at bounding box center [613, 358] width 416 height 8
click at [431, 353] on div "**********" at bounding box center [617, 396] width 431 height 196
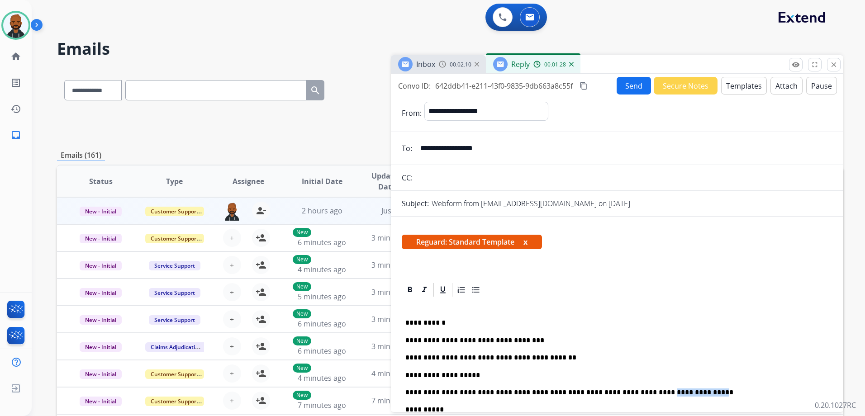
drag, startPoint x: 612, startPoint y: 393, endPoint x: 655, endPoint y: 387, distance: 43.4
click at [655, 387] on div "**********" at bounding box center [617, 405] width 431 height 214
copy p "**********"
drag, startPoint x: 495, startPoint y: 373, endPoint x: 465, endPoint y: 375, distance: 29.9
click at [465, 375] on p "**********" at bounding box center [613, 375] width 416 height 8
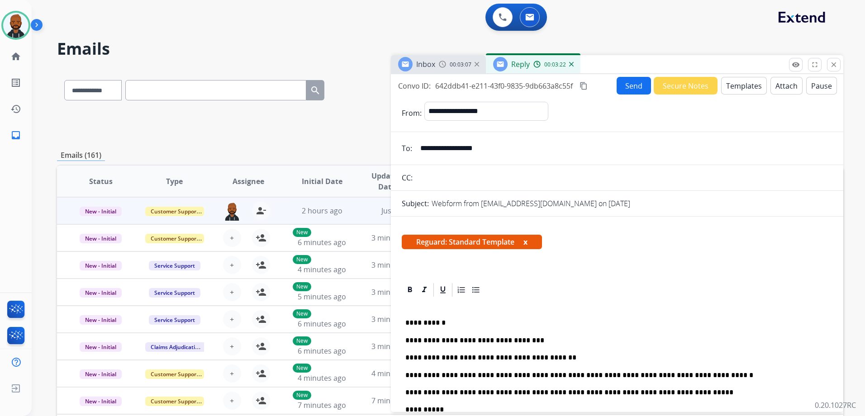
click at [582, 87] on div "Convo ID: 642ddb41-e211-43f0-9835-9db663a8c55f content_copy" at bounding box center [493, 86] width 191 height 11
click at [588, 82] on button "content_copy" at bounding box center [583, 86] width 11 height 11
click at [624, 89] on button "Send" at bounding box center [634, 86] width 34 height 18
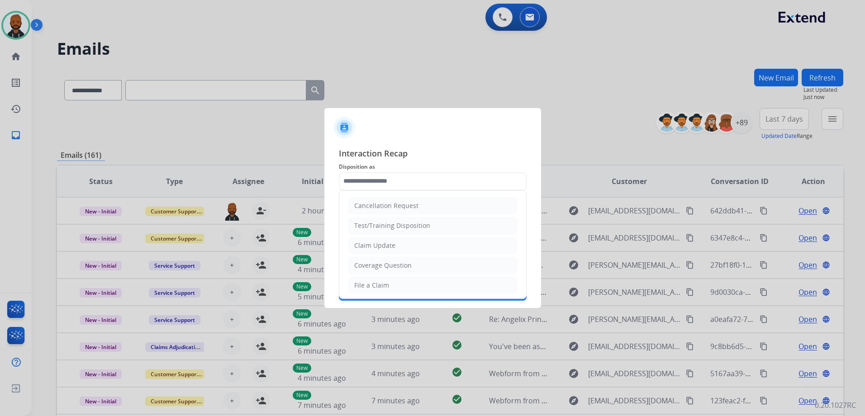
click at [395, 178] on input "text" at bounding box center [433, 181] width 188 height 18
drag, startPoint x: 397, startPoint y: 245, endPoint x: 397, endPoint y: 238, distance: 6.8
click at [397, 242] on li "Claim Update" at bounding box center [432, 245] width 169 height 17
type input "**********"
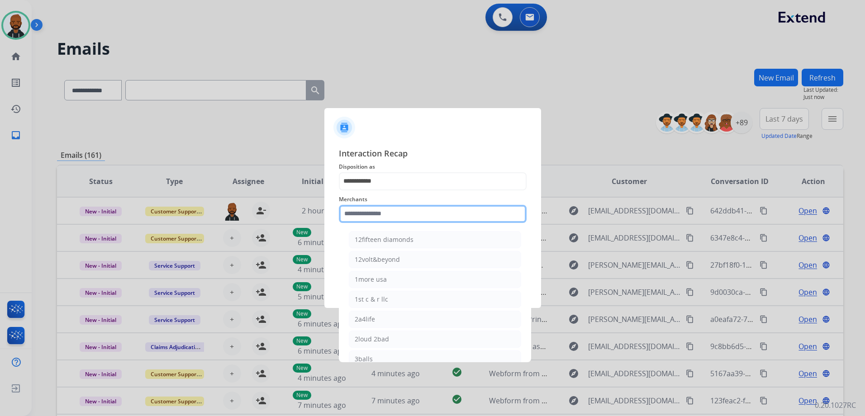
click at [418, 208] on input "text" at bounding box center [433, 214] width 188 height 18
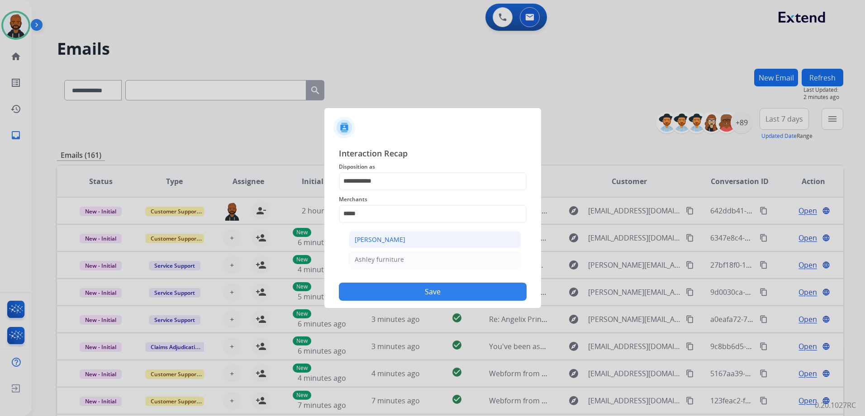
click at [404, 238] on div "[PERSON_NAME]" at bounding box center [380, 239] width 51 height 9
type input "**********"
click at [398, 255] on input "text" at bounding box center [433, 250] width 188 height 18
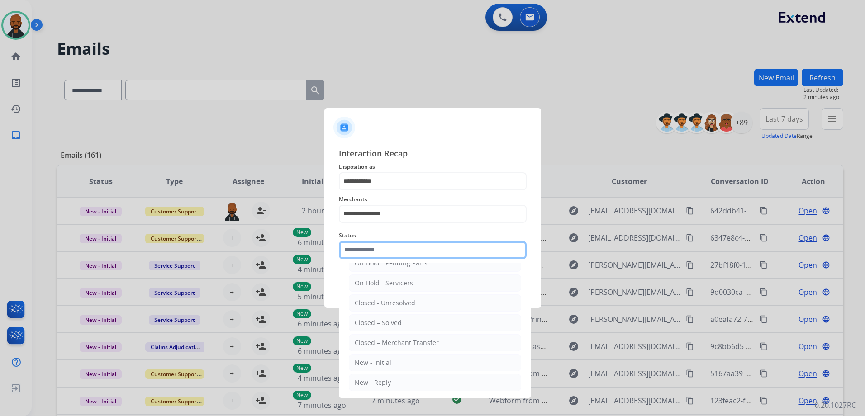
scroll to position [54, 0]
click at [400, 321] on li "Closed – Solved" at bounding box center [435, 321] width 172 height 17
type input "**********"
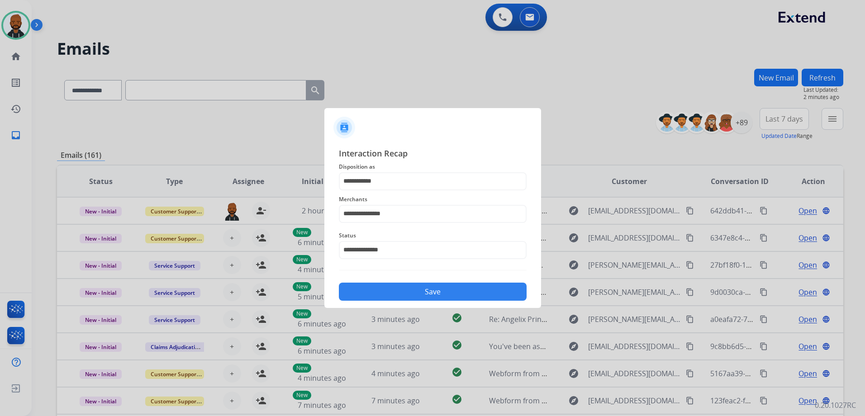
click at [418, 290] on button "Save" at bounding box center [433, 292] width 188 height 18
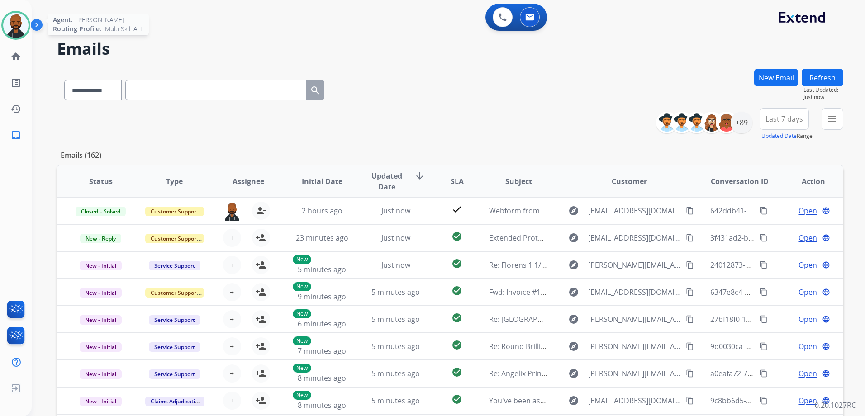
click at [18, 31] on img at bounding box center [15, 25] width 25 height 25
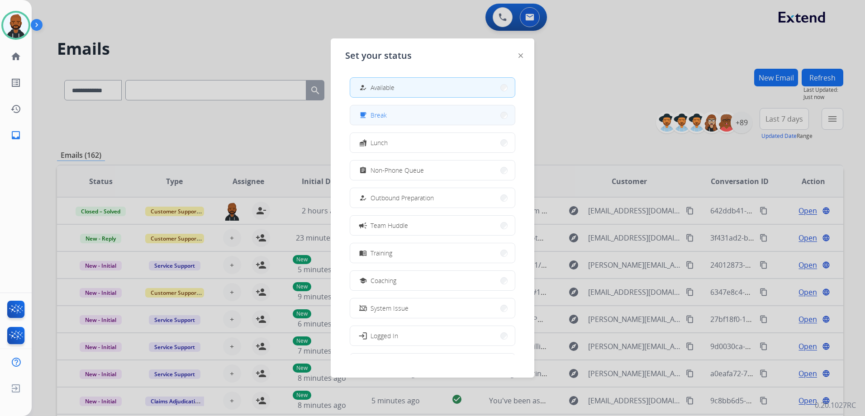
click at [397, 110] on button "free_breakfast Break" at bounding box center [432, 114] width 165 height 19
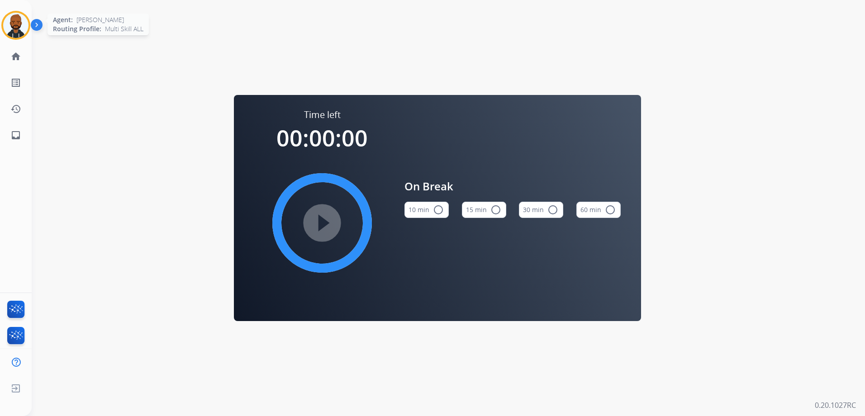
click at [22, 29] on img at bounding box center [15, 25] width 25 height 25
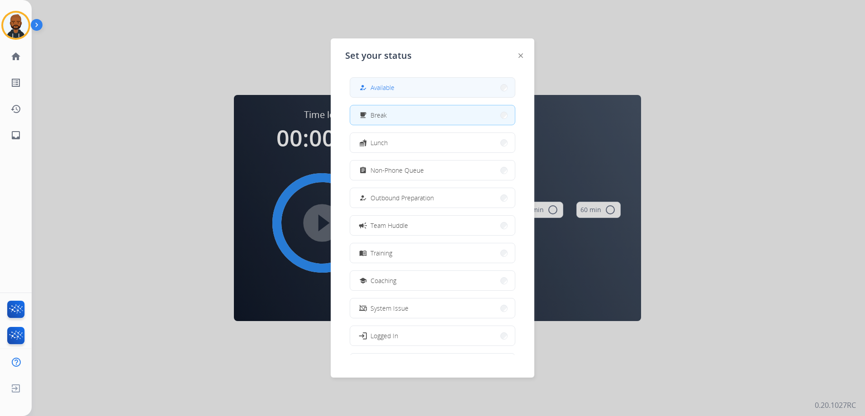
click at [390, 89] on span "Available" at bounding box center [383, 88] width 24 height 10
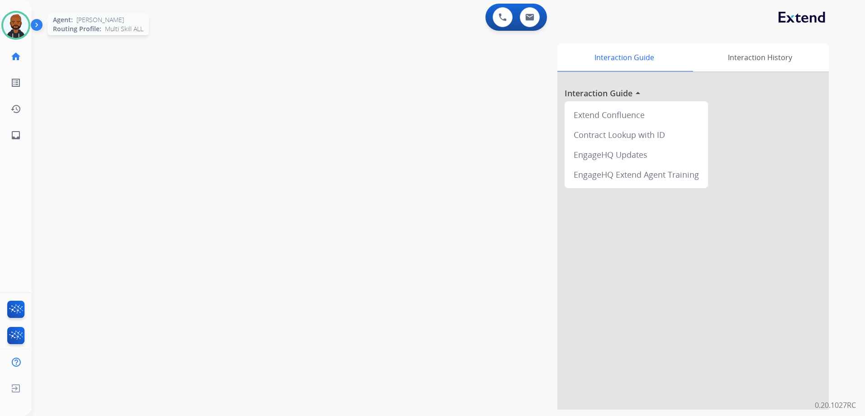
click at [24, 28] on img at bounding box center [15, 25] width 25 height 25
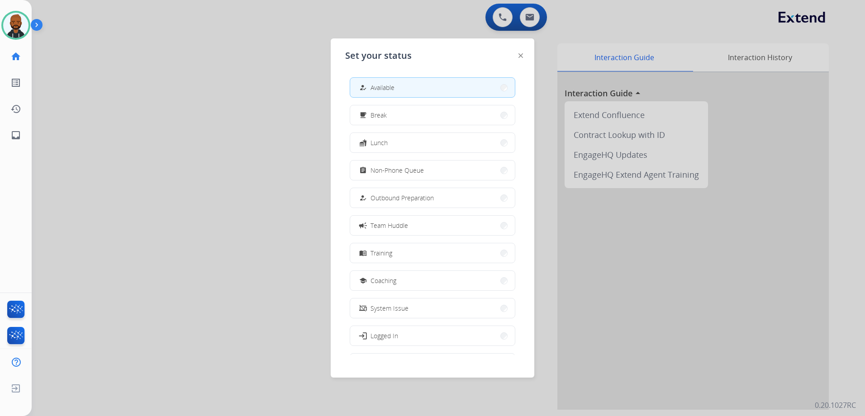
click at [245, 45] on div at bounding box center [432, 208] width 865 height 416
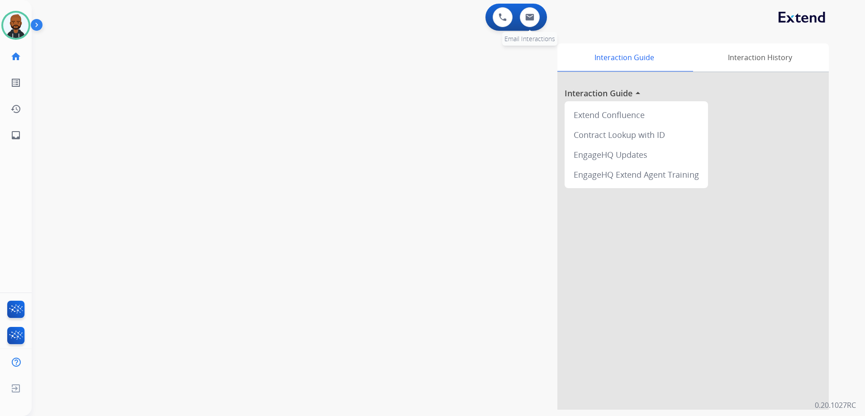
drag, startPoint x: 520, startPoint y: 24, endPoint x: 530, endPoint y: 22, distance: 10.6
click at [520, 23] on div "0 Email Interactions" at bounding box center [529, 17] width 27 height 20
click at [530, 22] on button at bounding box center [530, 17] width 20 height 20
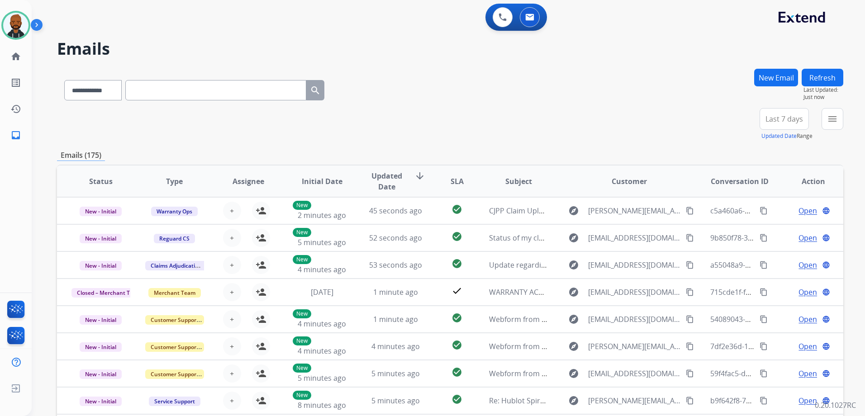
click at [828, 109] on div "**********" at bounding box center [450, 292] width 786 height 446
drag, startPoint x: 828, startPoint y: 109, endPoint x: 824, endPoint y: 121, distance: 12.9
click at [824, 120] on button "menu Filters" at bounding box center [833, 119] width 22 height 22
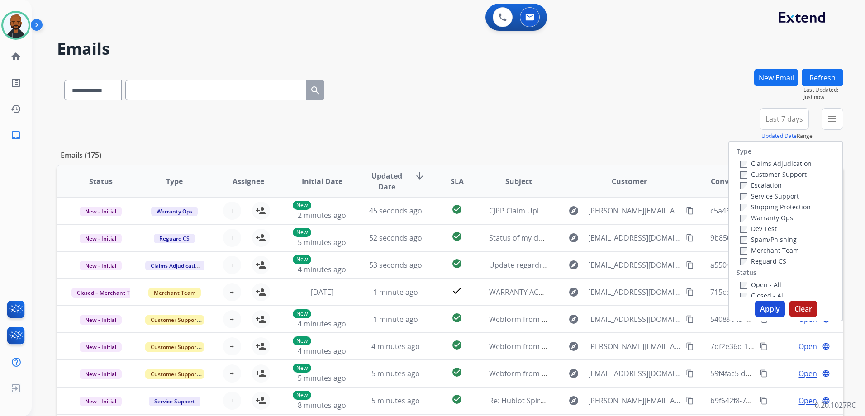
click at [742, 285] on label "Open - All" at bounding box center [760, 285] width 41 height 9
click at [766, 311] on button "Apply" at bounding box center [770, 309] width 31 height 16
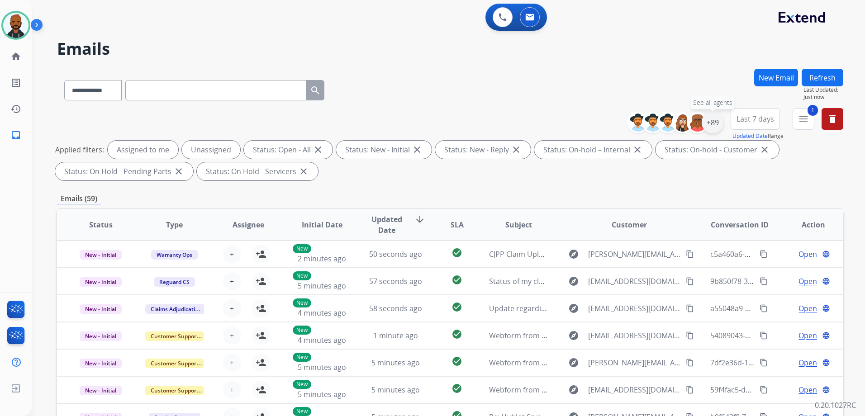
click at [714, 121] on div "+89" at bounding box center [713, 123] width 22 height 22
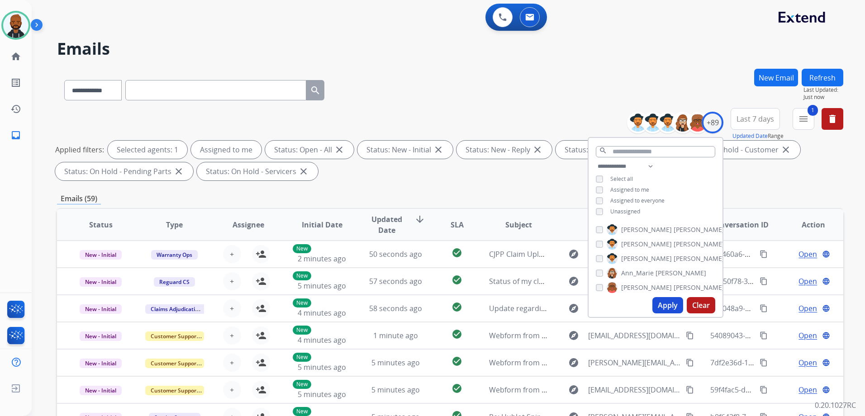
click at [664, 309] on button "Apply" at bounding box center [667, 305] width 31 height 16
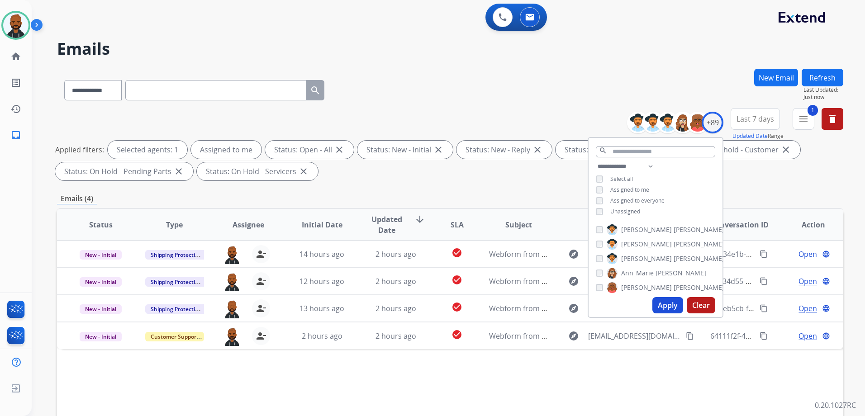
click at [565, 200] on div "Emails (4)" at bounding box center [450, 198] width 786 height 11
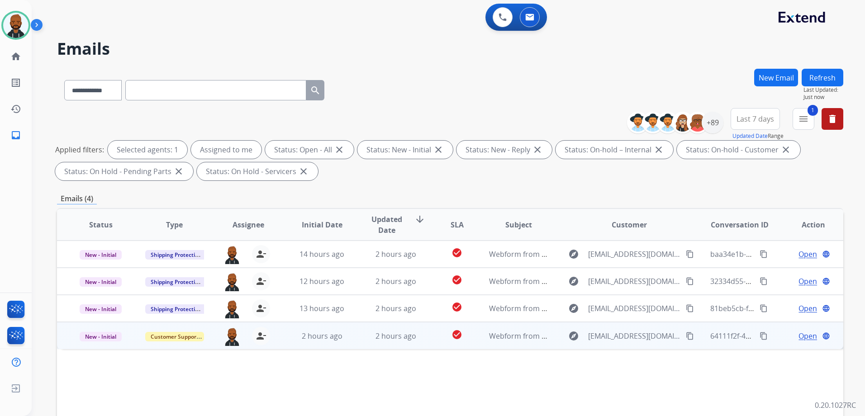
click at [799, 335] on span "Open" at bounding box center [808, 336] width 19 height 11
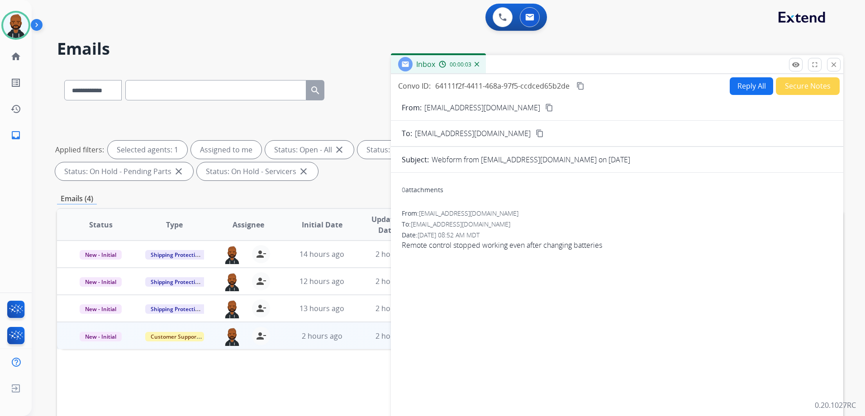
click at [545, 109] on mat-icon "content_copy" at bounding box center [549, 108] width 8 height 8
click at [801, 87] on button "Secure Notes" at bounding box center [808, 86] width 64 height 18
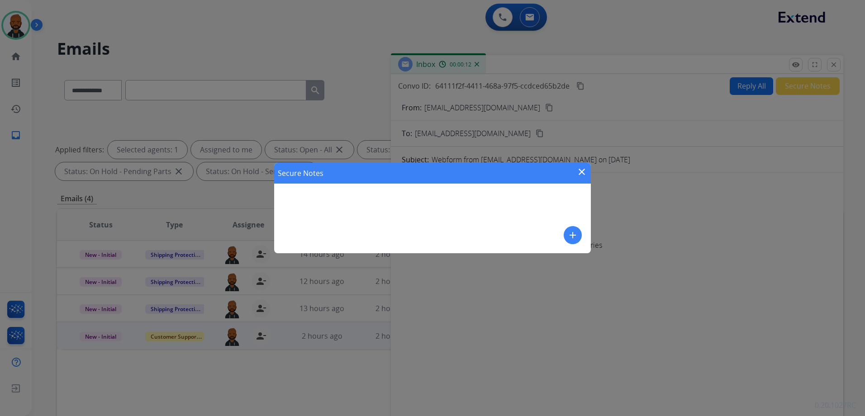
click at [575, 236] on mat-icon "add" at bounding box center [572, 235] width 11 height 11
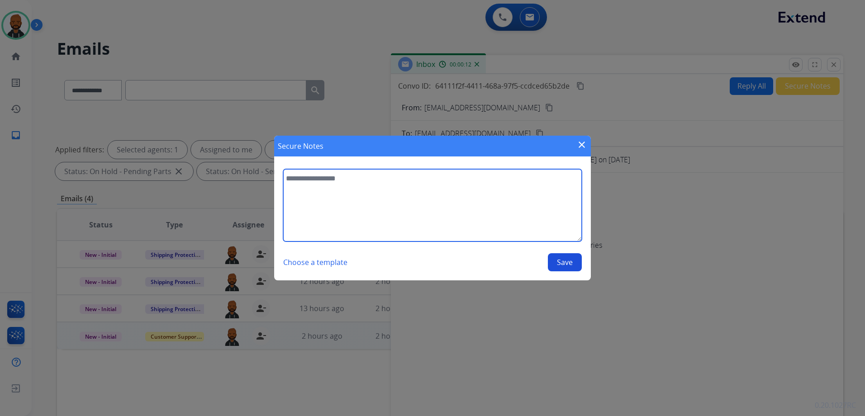
drag, startPoint x: 515, startPoint y: 215, endPoint x: 520, endPoint y: 210, distance: 7.4
click at [515, 214] on textarea at bounding box center [432, 205] width 299 height 72
type textarea "**********"
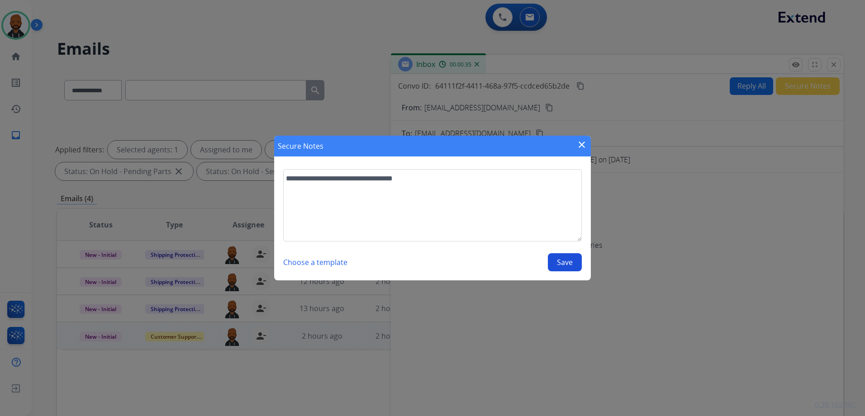
click at [571, 257] on button "Save" at bounding box center [565, 262] width 34 height 18
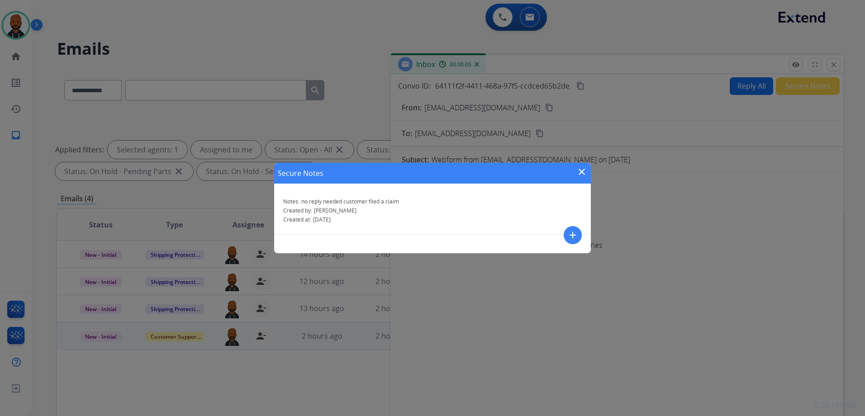
click at [585, 170] on mat-icon "close" at bounding box center [581, 172] width 11 height 11
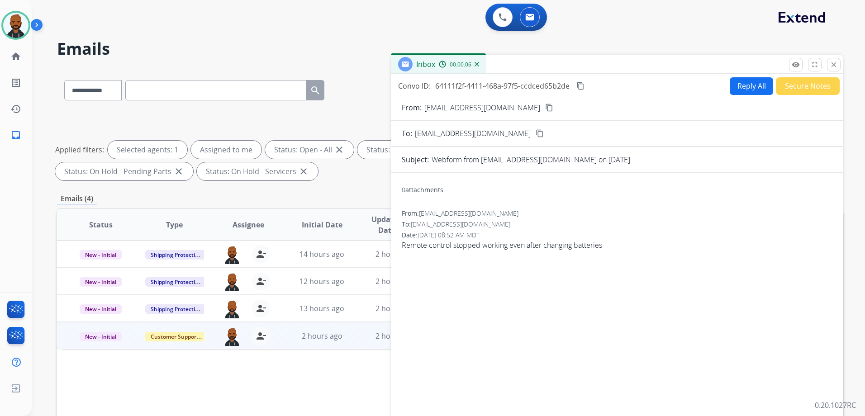
click at [843, 68] on div "**********" at bounding box center [448, 208] width 833 height 416
click at [841, 68] on div "Inbox 00:00:06" at bounding box center [617, 64] width 452 height 19
click at [841, 65] on div "Inbox 00:00:06" at bounding box center [617, 64] width 452 height 19
click at [837, 68] on mat-icon "close" at bounding box center [834, 65] width 8 height 8
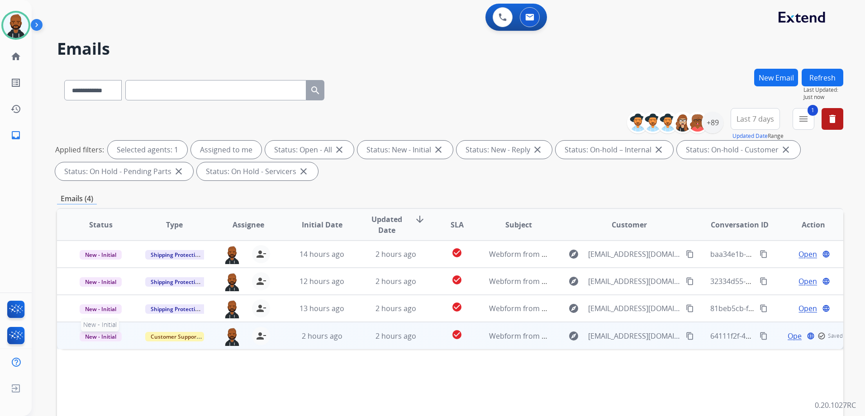
click at [110, 338] on span "New - Initial" at bounding box center [101, 337] width 42 height 10
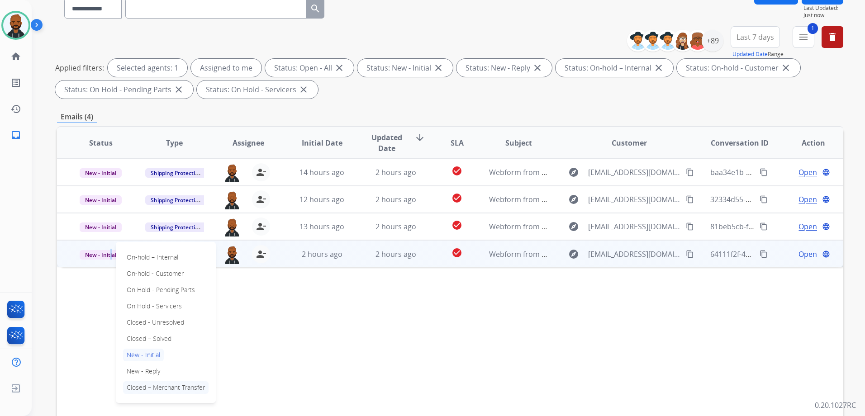
scroll to position [90, 0]
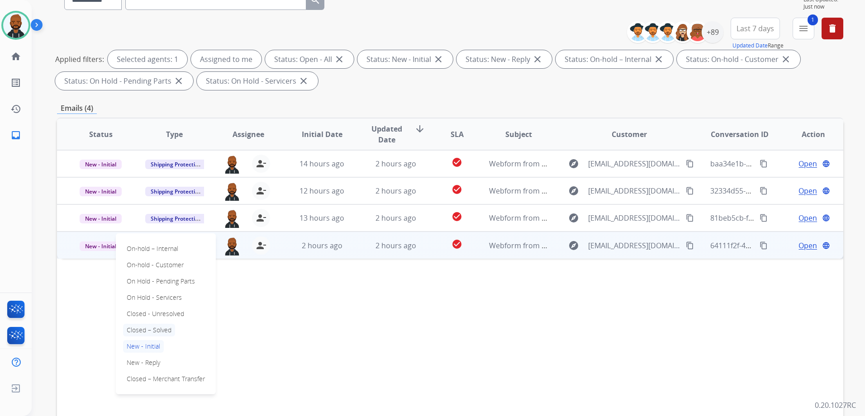
click at [162, 333] on p "Closed – Solved" at bounding box center [149, 330] width 52 height 13
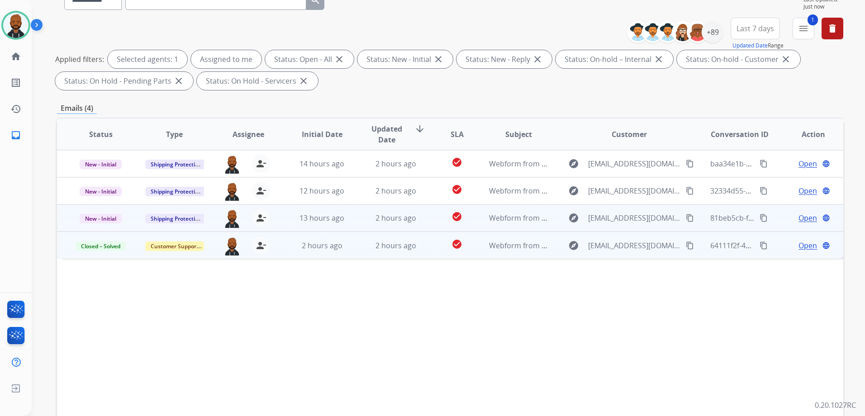
click at [801, 219] on span "Open" at bounding box center [808, 218] width 19 height 11
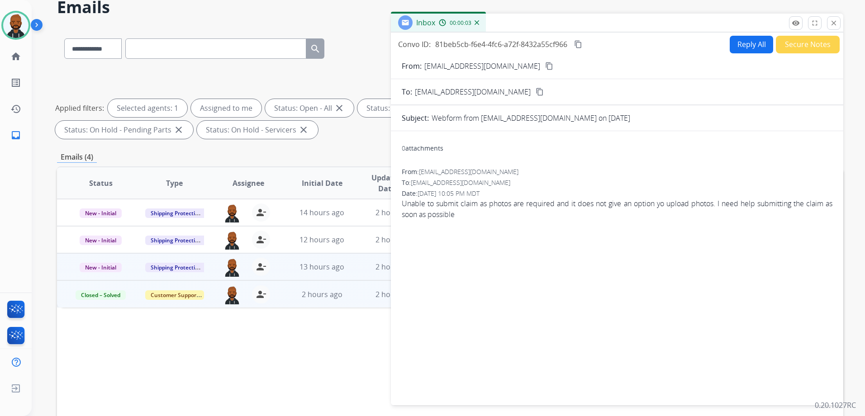
scroll to position [0, 0]
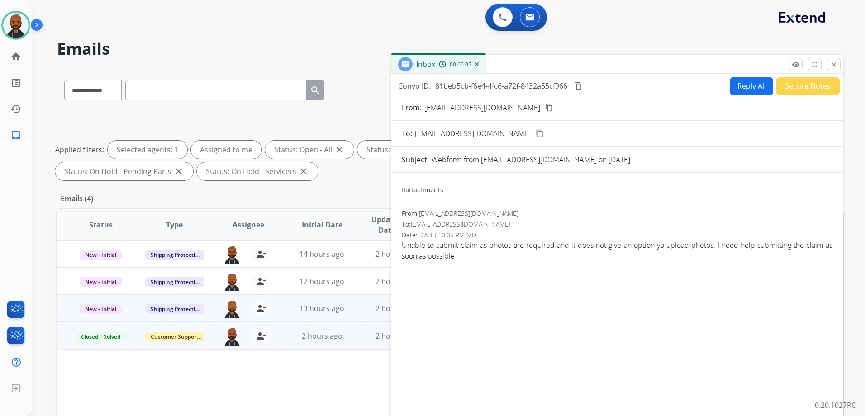
drag, startPoint x: 500, startPoint y: 108, endPoint x: 503, endPoint y: 113, distance: 5.7
click at [545, 111] on mat-icon "content_copy" at bounding box center [549, 108] width 8 height 8
click at [747, 87] on button "Reply All" at bounding box center [751, 86] width 43 height 18
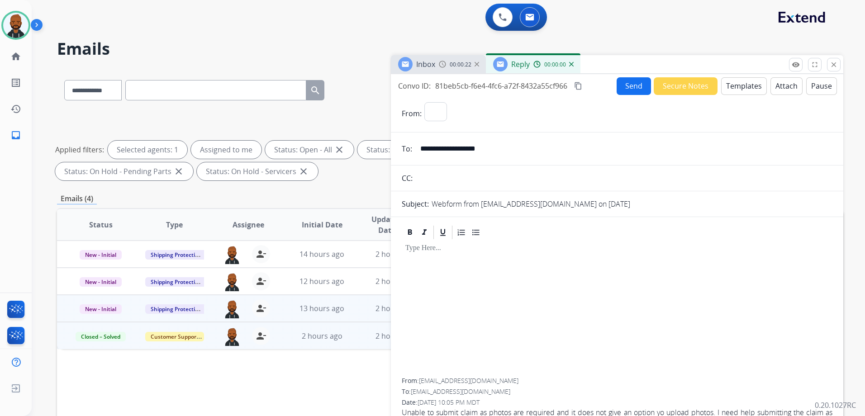
select select "**********"
click at [742, 81] on button "Templates" at bounding box center [744, 86] width 46 height 18
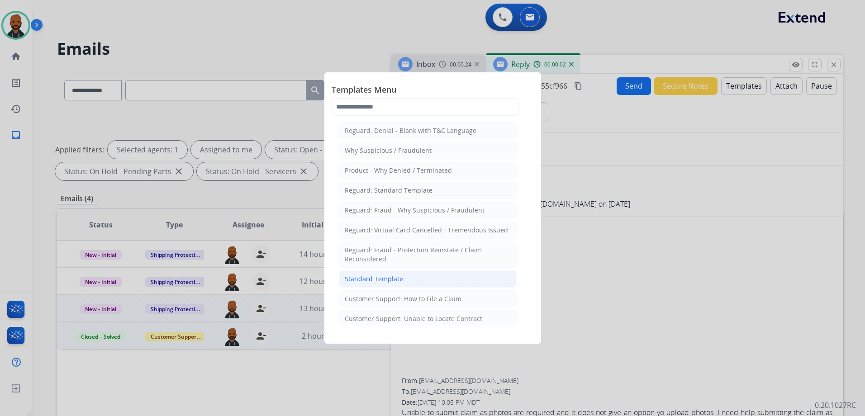
click at [404, 281] on li "Standard Template" at bounding box center [428, 279] width 178 height 17
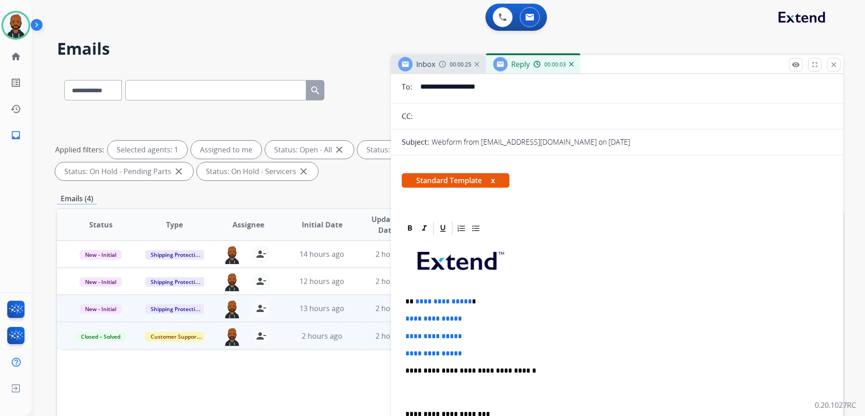
scroll to position [136, 0]
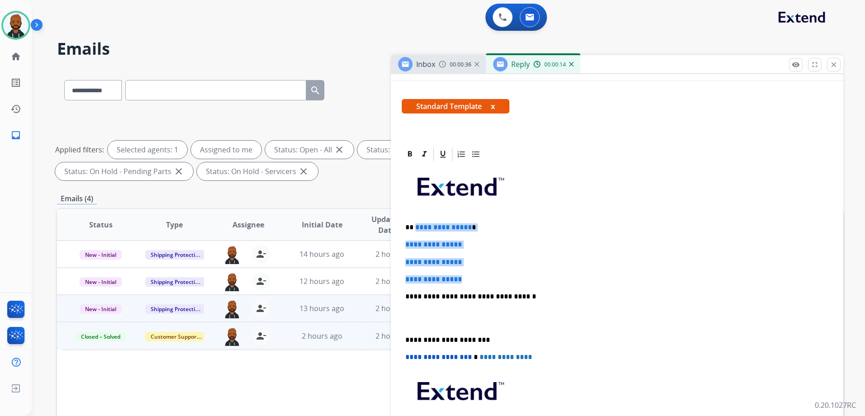
drag, startPoint x: 470, startPoint y: 283, endPoint x: 414, endPoint y: 224, distance: 81.0
click at [414, 224] on div "**********" at bounding box center [617, 317] width 431 height 311
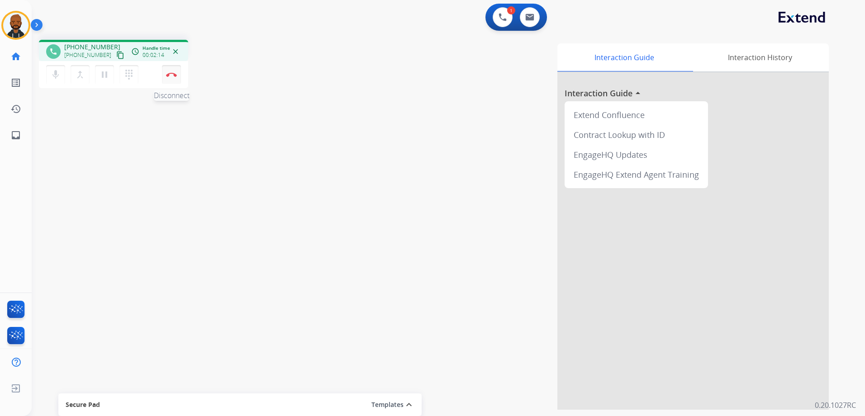
click at [169, 73] on img at bounding box center [171, 74] width 11 height 5
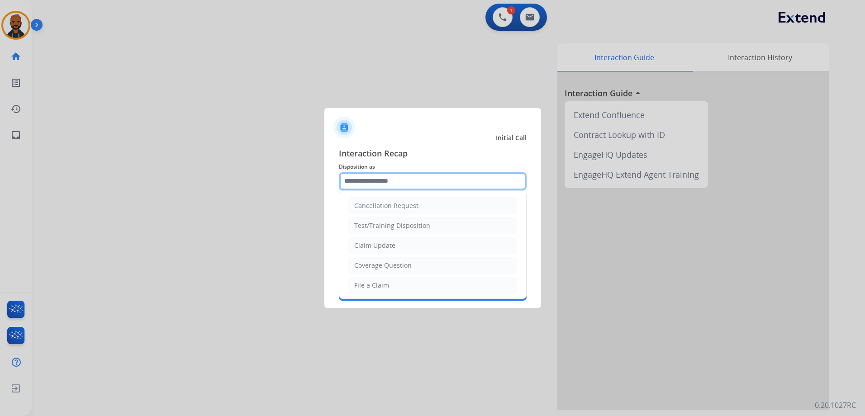
click at [378, 180] on input "text" at bounding box center [433, 181] width 188 height 18
click at [398, 288] on li "File a Claim" at bounding box center [432, 285] width 169 height 17
type input "**********"
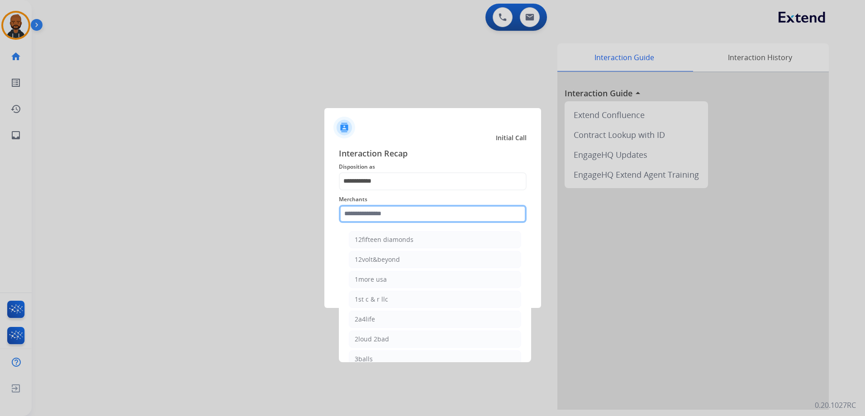
click at [394, 210] on input "text" at bounding box center [433, 214] width 188 height 18
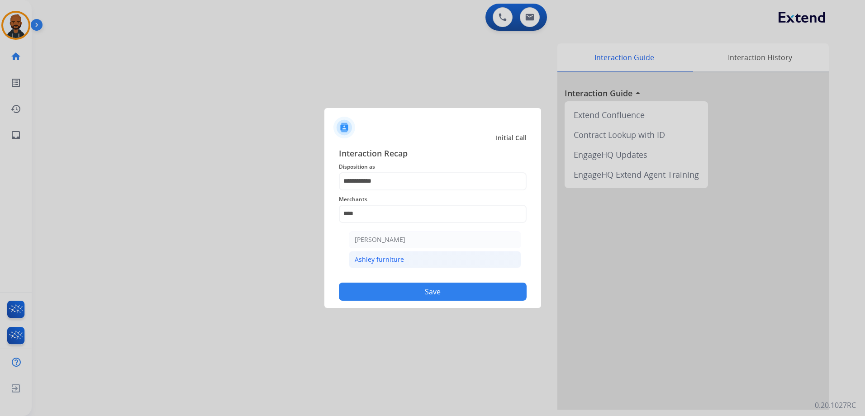
click at [408, 260] on li "Ashley furniture" at bounding box center [435, 259] width 172 height 17
type input "**********"
click at [411, 283] on div "DO NOT call Save" at bounding box center [433, 283] width 188 height 34
click at [415, 288] on button "Save" at bounding box center [433, 292] width 188 height 18
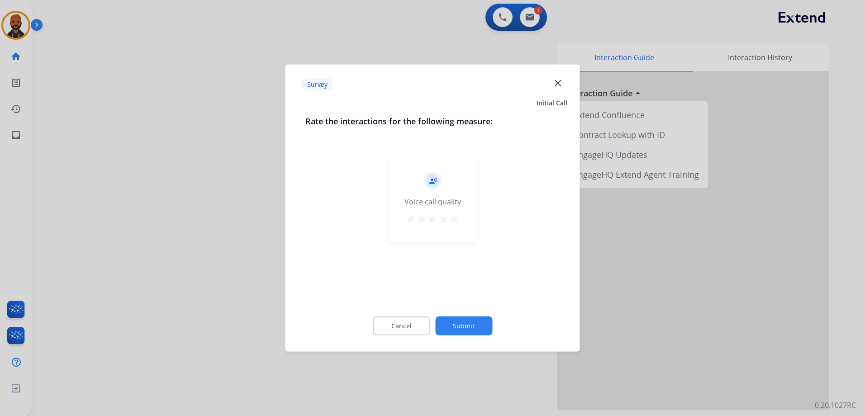
click at [452, 223] on mat-icon "star" at bounding box center [454, 219] width 11 height 11
click at [474, 319] on button "Submit" at bounding box center [463, 326] width 57 height 19
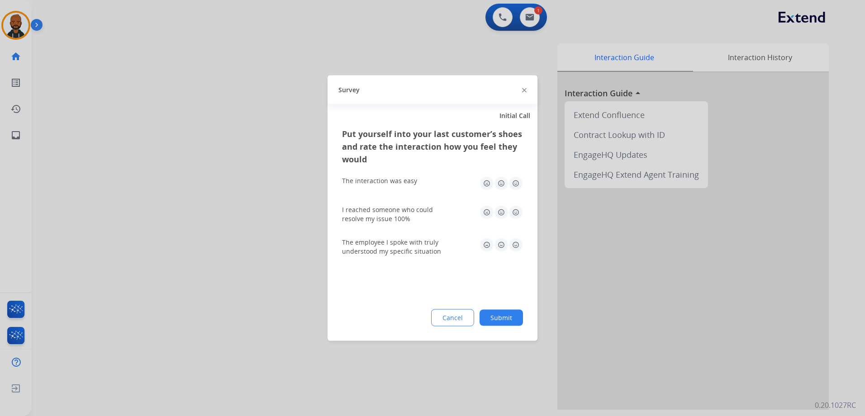
click at [516, 184] on img at bounding box center [516, 183] width 14 height 14
drag, startPoint x: 517, startPoint y: 212, endPoint x: 517, endPoint y: 218, distance: 6.3
click at [517, 212] on img at bounding box center [516, 212] width 14 height 14
drag, startPoint x: 516, startPoint y: 244, endPoint x: 516, endPoint y: 253, distance: 9.1
click at [516, 244] on img at bounding box center [516, 245] width 14 height 14
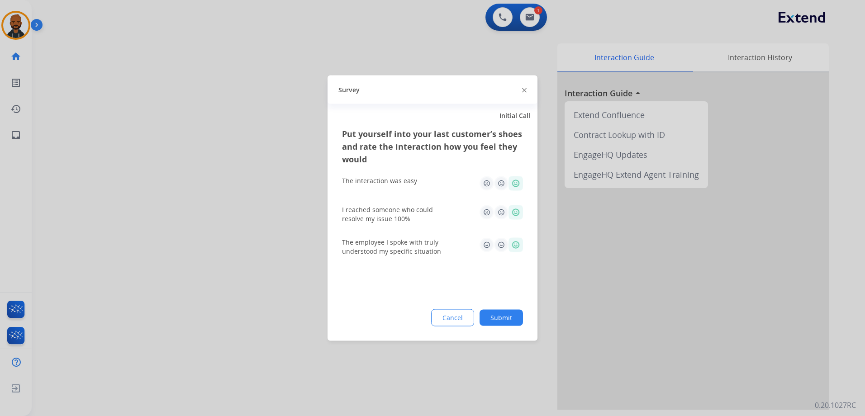
click at [518, 308] on div "Put yourself into your last customer’s shoes and rate the interaction how you f…" at bounding box center [433, 235] width 210 height 214
click at [516, 315] on button "Submit" at bounding box center [501, 318] width 43 height 16
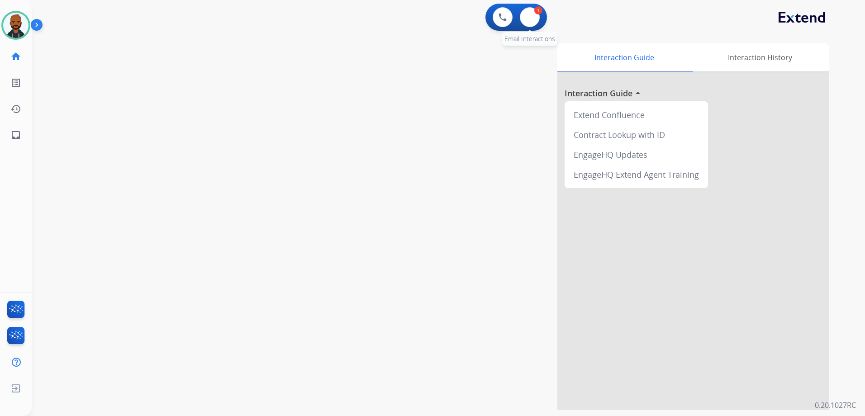
click at [518, 16] on div "1 Email Interactions" at bounding box center [529, 17] width 27 height 20
click at [526, 14] on img at bounding box center [529, 17] width 9 height 7
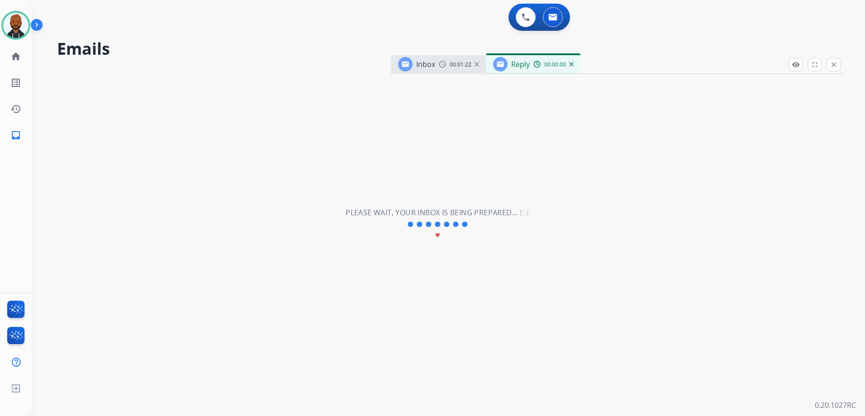
select select "**********"
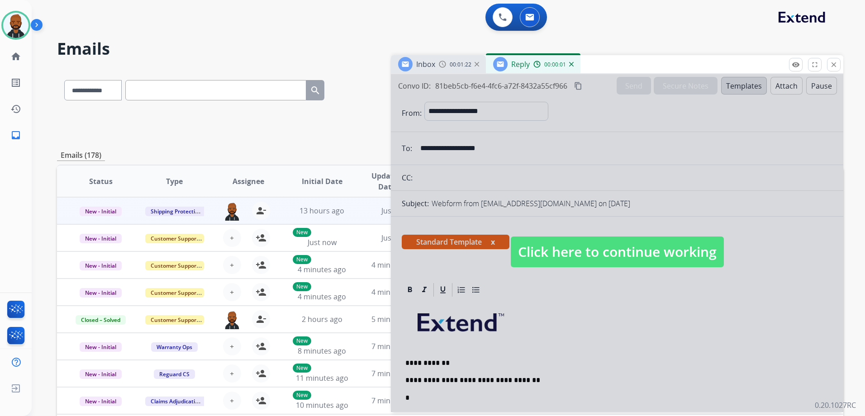
click at [604, 245] on span "Click here to continue working" at bounding box center [617, 252] width 213 height 31
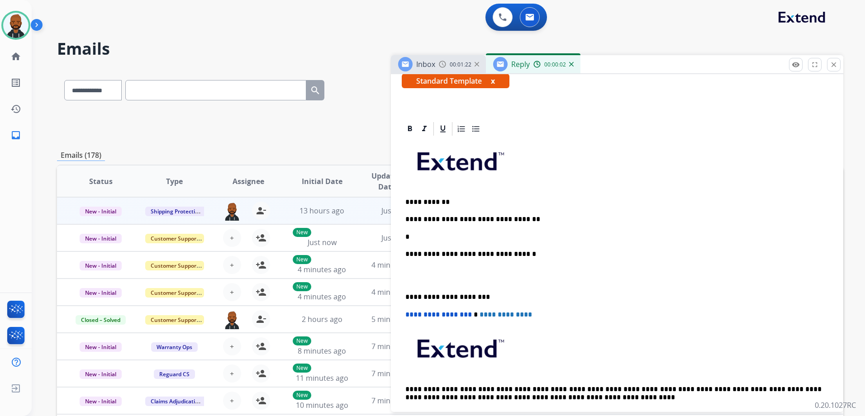
scroll to position [226, 0]
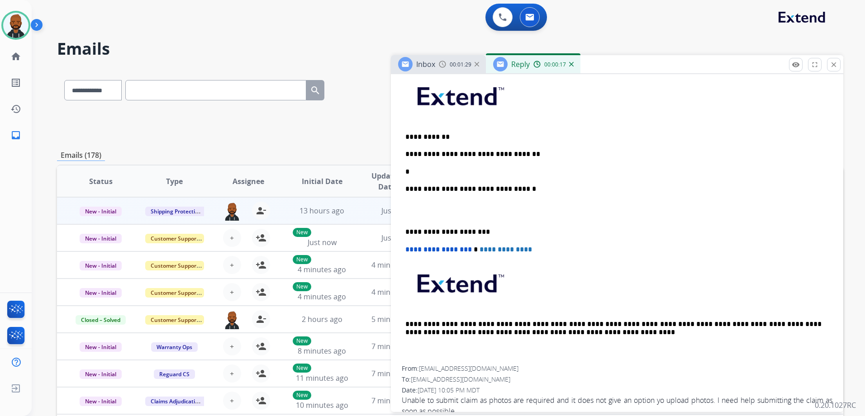
click at [453, 173] on p "*" at bounding box center [613, 172] width 416 height 8
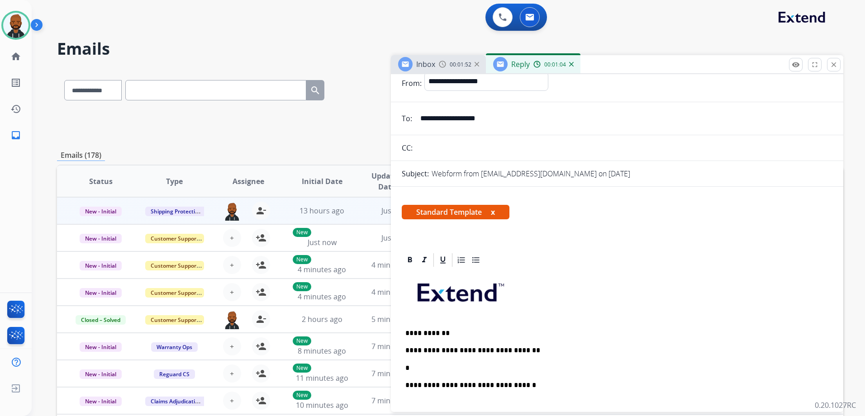
scroll to position [0, 0]
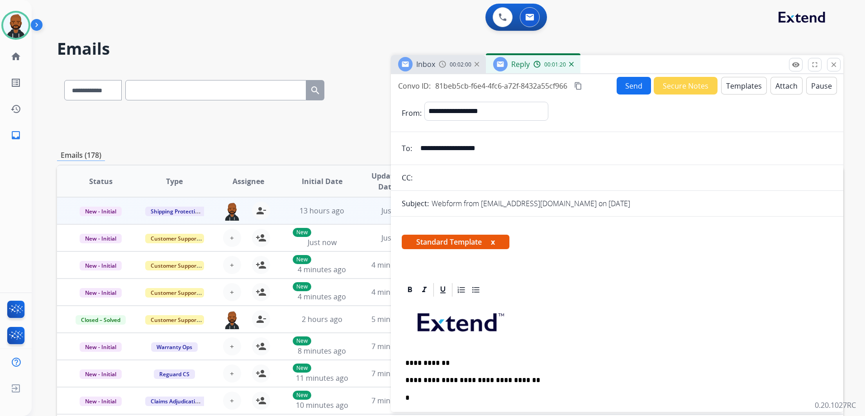
click at [571, 65] on img at bounding box center [571, 64] width 5 height 5
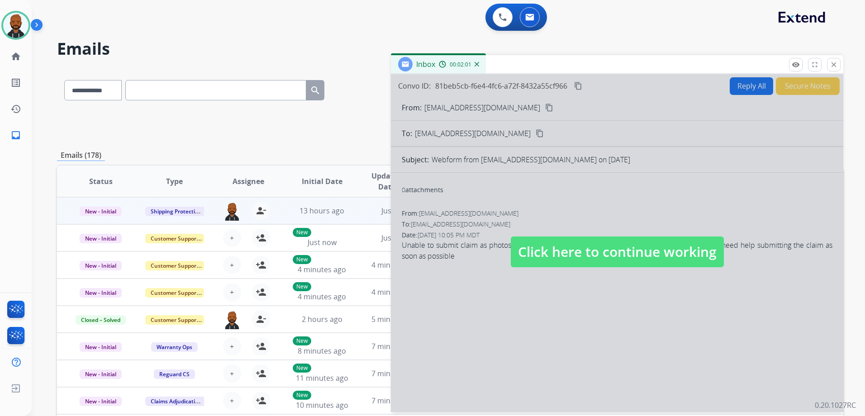
click at [612, 256] on span "Click here to continue working" at bounding box center [617, 252] width 213 height 31
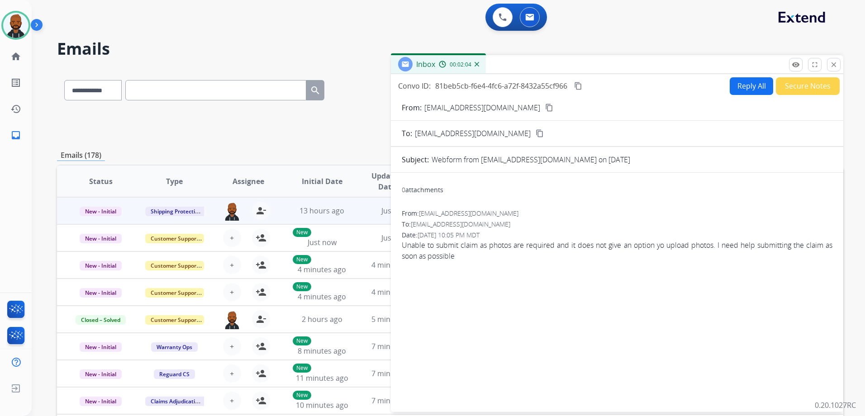
click at [785, 87] on button "Secure Notes" at bounding box center [808, 86] width 64 height 18
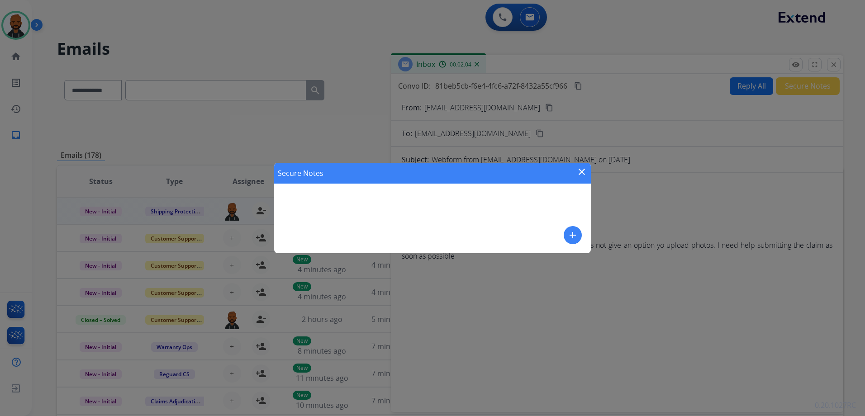
click at [574, 236] on mat-icon "add" at bounding box center [572, 235] width 11 height 11
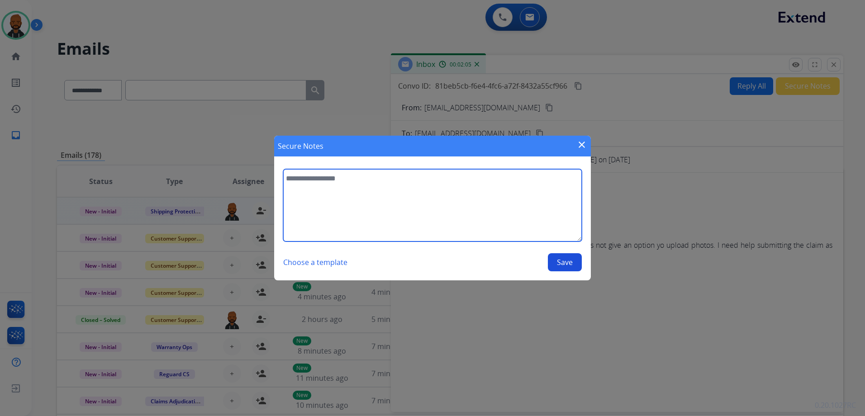
click at [530, 224] on textarea at bounding box center [432, 205] width 299 height 72
type textarea "**********"
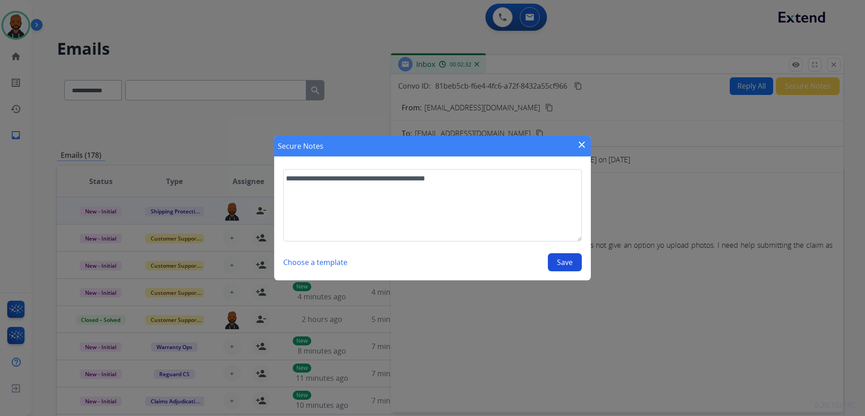
click at [558, 259] on button "Save" at bounding box center [565, 262] width 34 height 18
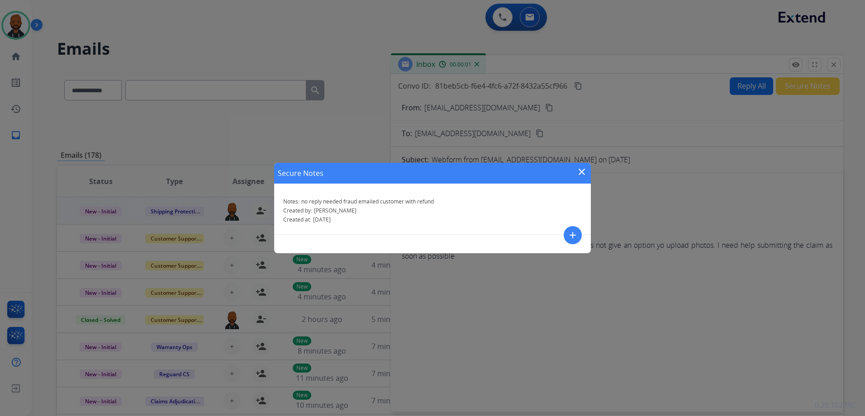
click at [581, 171] on mat-icon "close" at bounding box center [581, 172] width 11 height 11
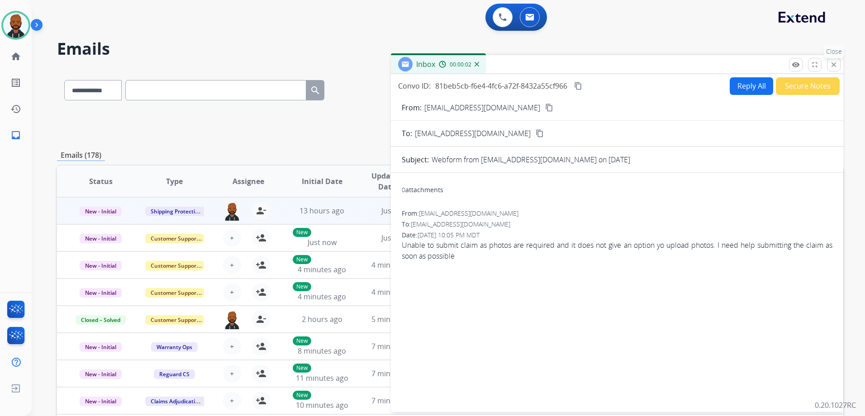
click at [831, 65] on mat-icon "close" at bounding box center [834, 65] width 8 height 8
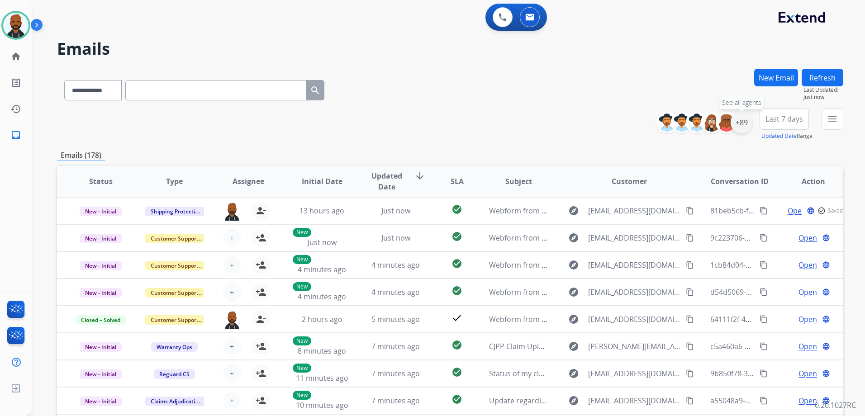
click at [747, 126] on div "+89" at bounding box center [742, 123] width 22 height 22
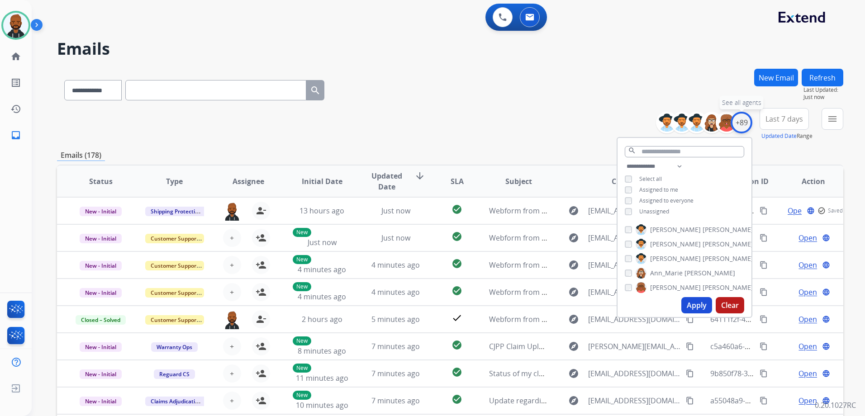
click at [744, 126] on div "+89" at bounding box center [742, 123] width 22 height 22
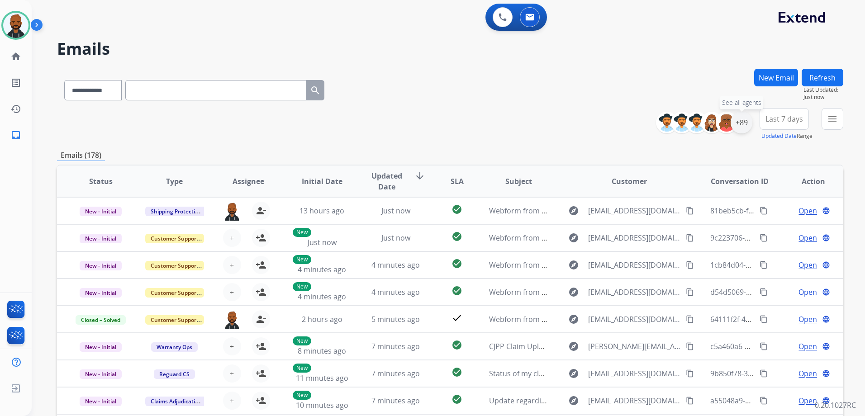
drag, startPoint x: 744, startPoint y: 126, endPoint x: 739, endPoint y: 128, distance: 5.2
click at [739, 128] on div "+89" at bounding box center [742, 123] width 22 height 22
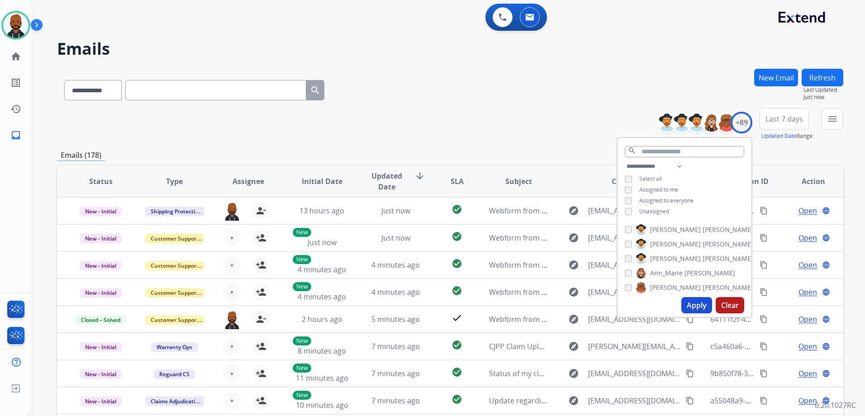
click at [693, 301] on button "Apply" at bounding box center [696, 305] width 31 height 16
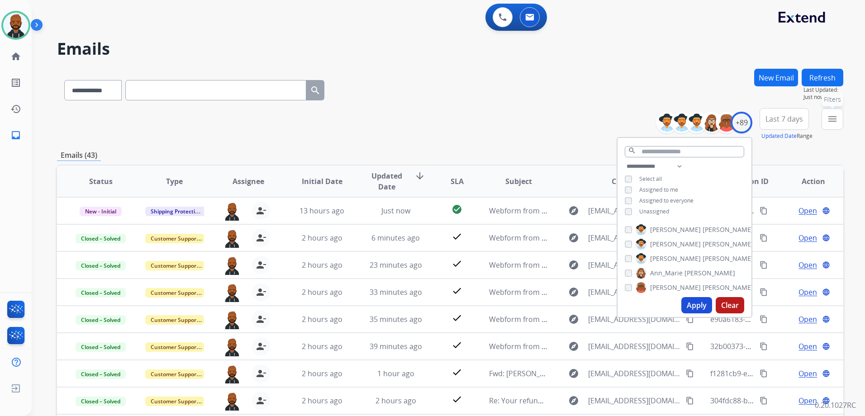
click at [827, 121] on button "menu Filters" at bounding box center [833, 119] width 22 height 22
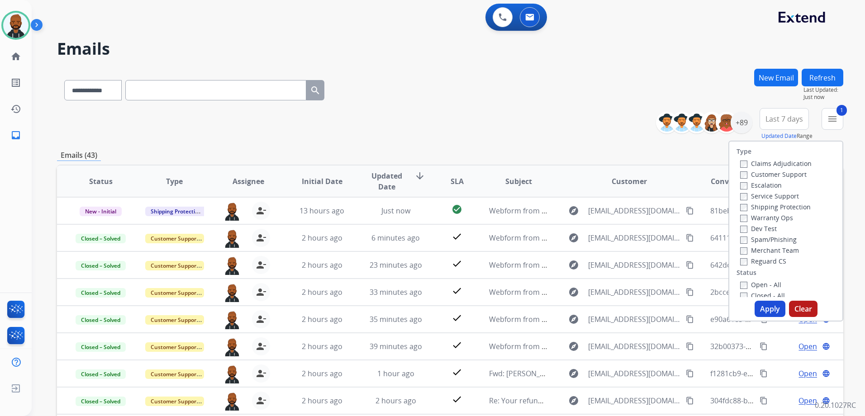
click at [760, 309] on button "Apply" at bounding box center [770, 309] width 31 height 16
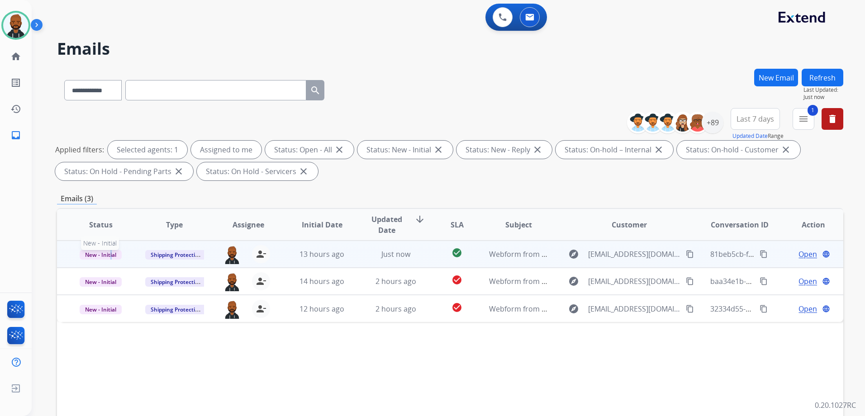
click at [110, 252] on span "New - Initial" at bounding box center [101, 255] width 42 height 10
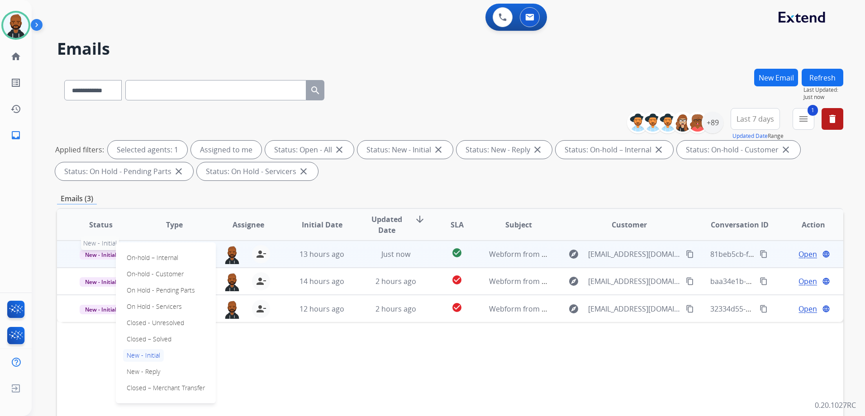
click at [108, 254] on span "New - Initial" at bounding box center [101, 255] width 42 height 10
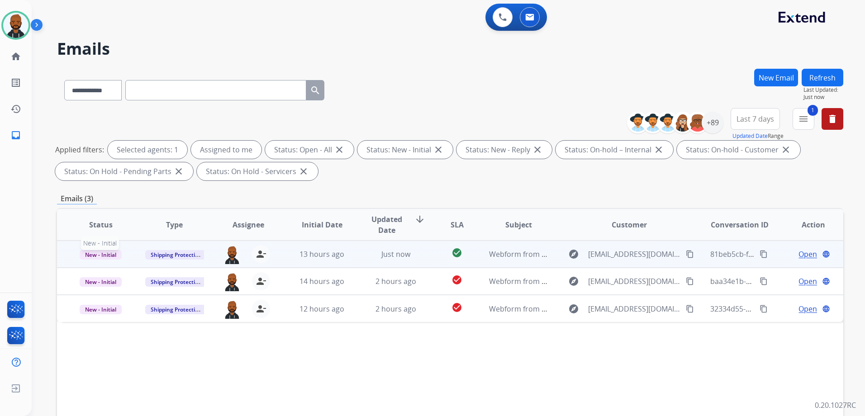
click at [109, 258] on span "New - Initial" at bounding box center [101, 255] width 42 height 10
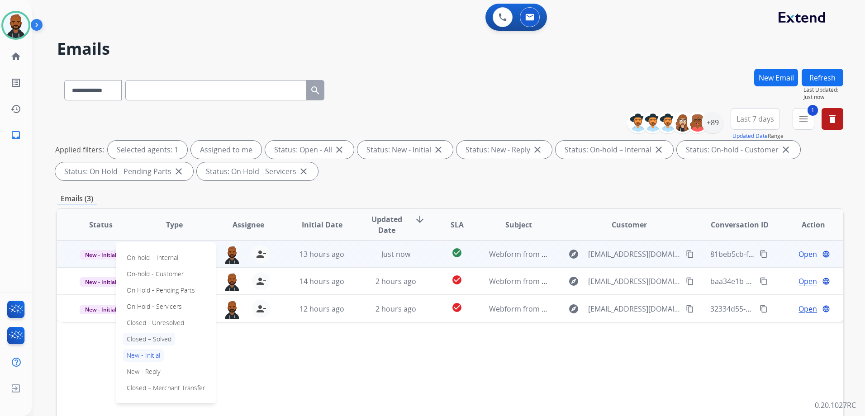
click at [155, 340] on p "Closed – Solved" at bounding box center [149, 339] width 52 height 13
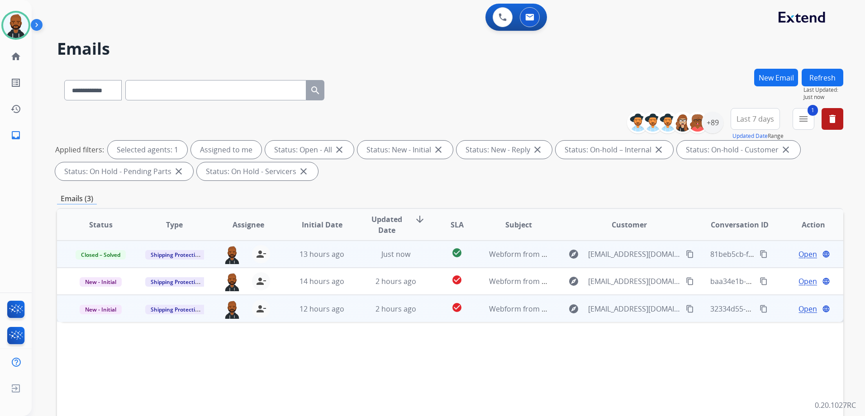
click at [800, 311] on span "Open" at bounding box center [808, 309] width 19 height 11
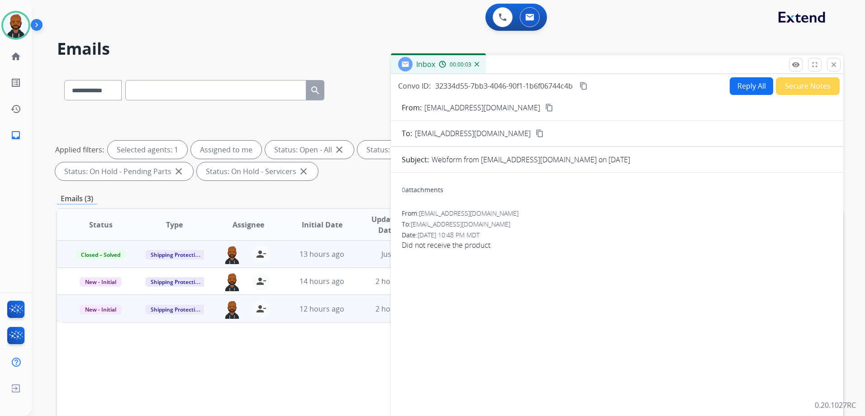
click at [545, 107] on mat-icon "content_copy" at bounding box center [549, 108] width 8 height 8
click at [735, 86] on button "Reply All" at bounding box center [751, 86] width 43 height 18
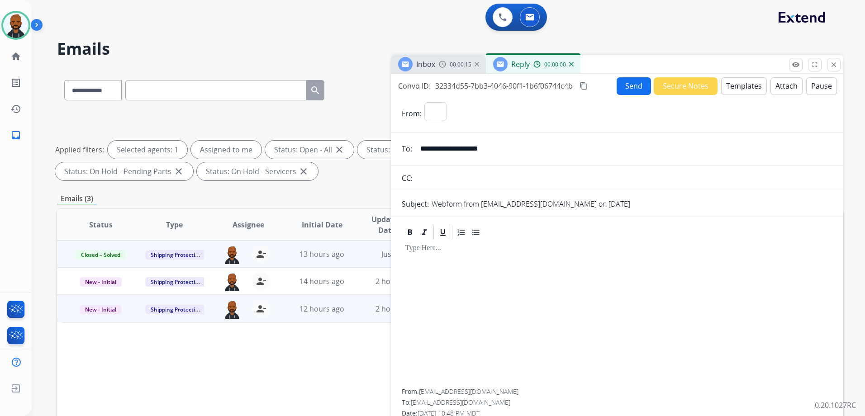
select select "**********"
click at [744, 83] on button "Templates" at bounding box center [744, 86] width 46 height 18
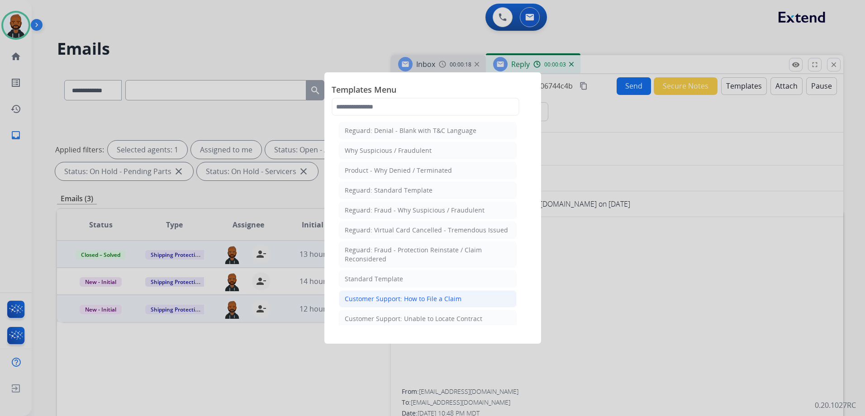
drag, startPoint x: 409, startPoint y: 277, endPoint x: 414, endPoint y: 294, distance: 17.6
click at [415, 298] on div "Customer Support: How to File a Claim" at bounding box center [403, 299] width 117 height 9
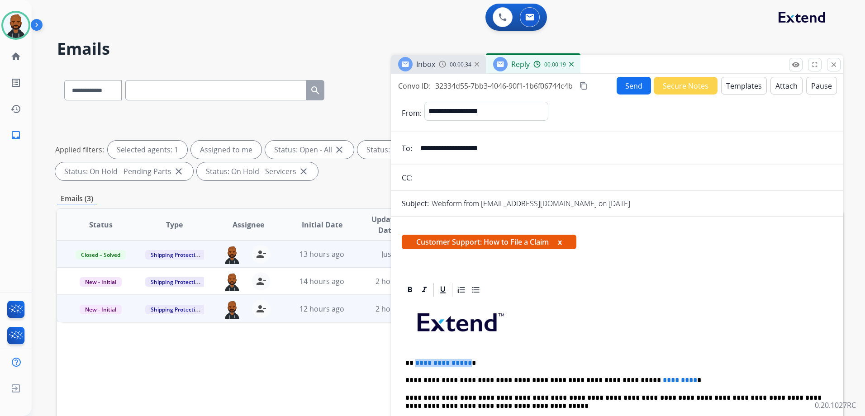
drag, startPoint x: 467, startPoint y: 362, endPoint x: 415, endPoint y: 363, distance: 51.6
click at [415, 363] on p "**********" at bounding box center [613, 363] width 416 height 8
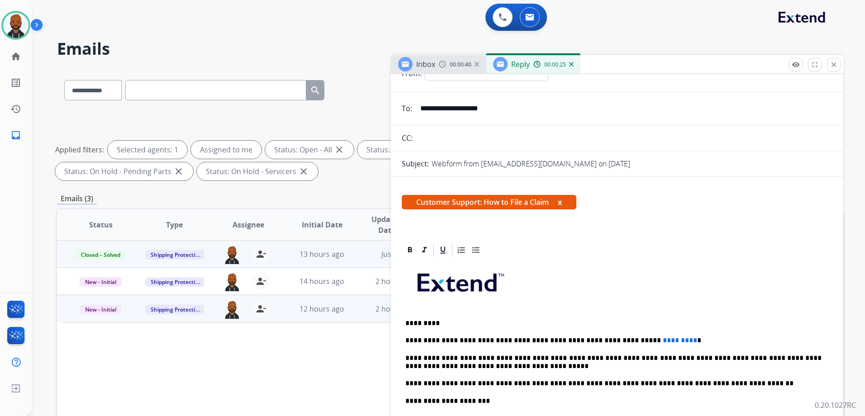
scroll to position [45, 0]
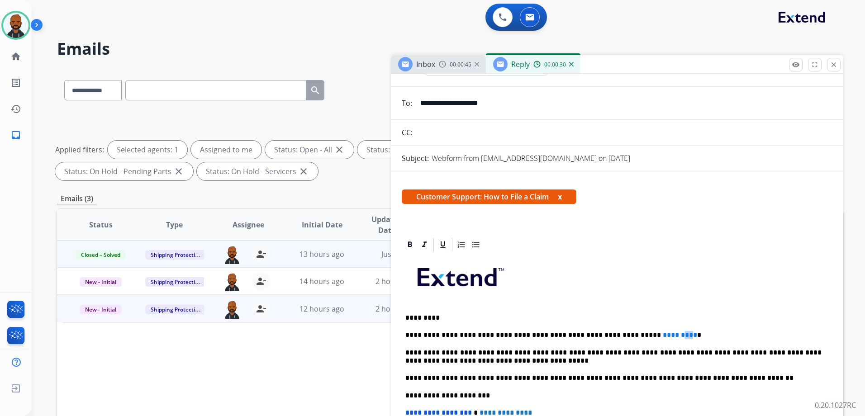
drag, startPoint x: 651, startPoint y: 335, endPoint x: 641, endPoint y: 333, distance: 10.2
click at [663, 333] on span "*********" at bounding box center [680, 335] width 34 height 7
click at [655, 329] on div "**********" at bounding box center [617, 391] width 431 height 276
drag, startPoint x: 652, startPoint y: 334, endPoint x: 614, endPoint y: 337, distance: 37.7
click at [614, 337] on p "**********" at bounding box center [613, 335] width 416 height 8
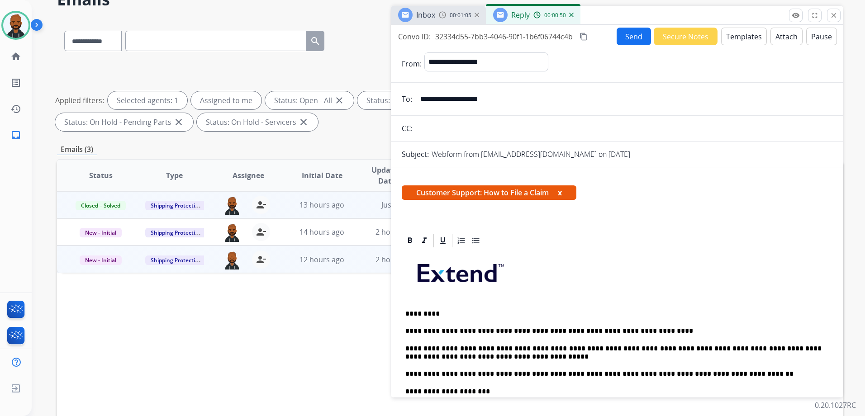
scroll to position [0, 0]
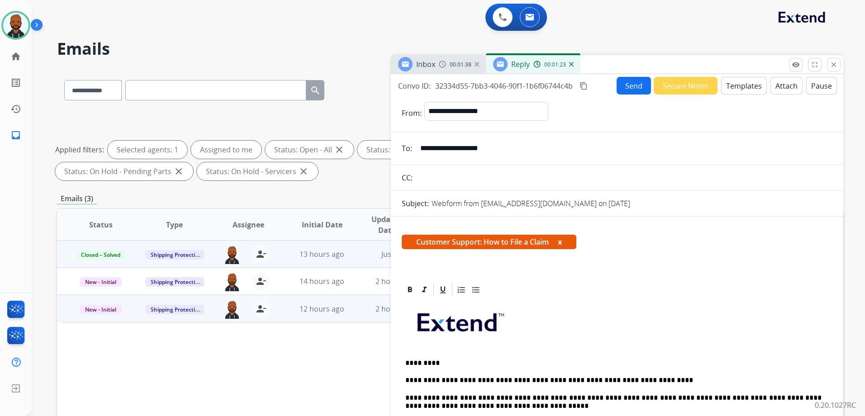
drag, startPoint x: 583, startPoint y: 86, endPoint x: 601, endPoint y: 91, distance: 18.8
click at [583, 86] on mat-icon "content_copy" at bounding box center [584, 86] width 8 height 8
click at [629, 91] on button "Send" at bounding box center [634, 86] width 34 height 18
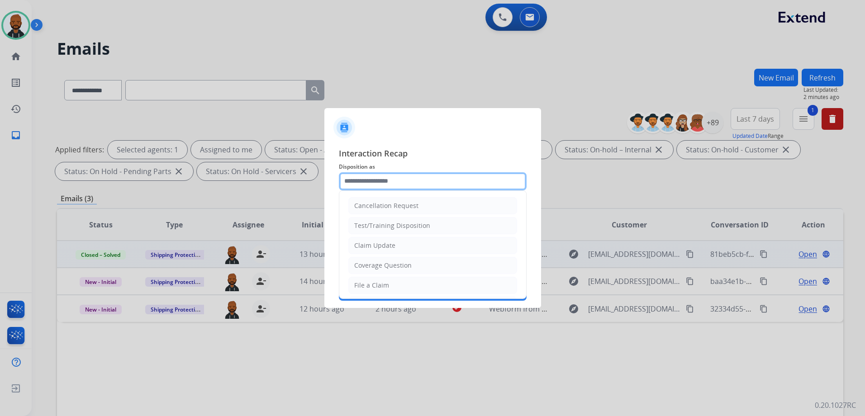
click at [402, 173] on input "text" at bounding box center [433, 181] width 188 height 18
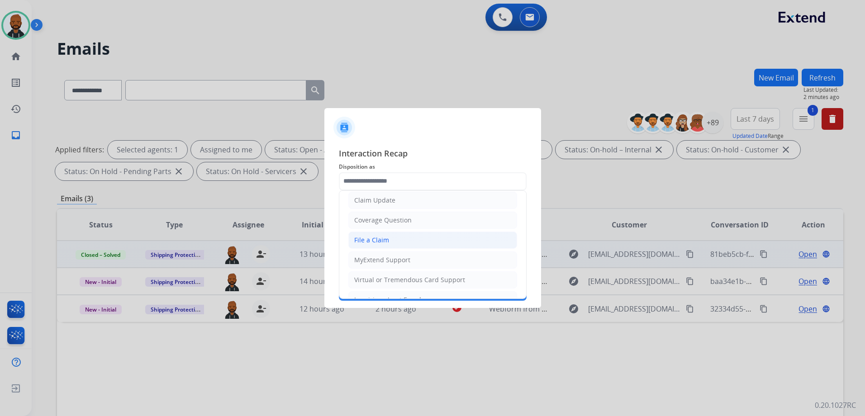
click at [423, 239] on li "File a Claim" at bounding box center [432, 240] width 169 height 17
type input "**********"
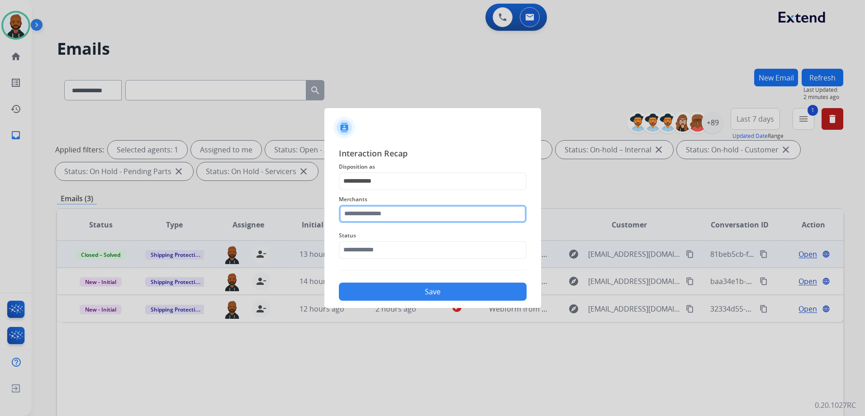
drag, startPoint x: 413, startPoint y: 216, endPoint x: 420, endPoint y: 217, distance: 7.4
click at [413, 216] on input "text" at bounding box center [433, 214] width 188 height 18
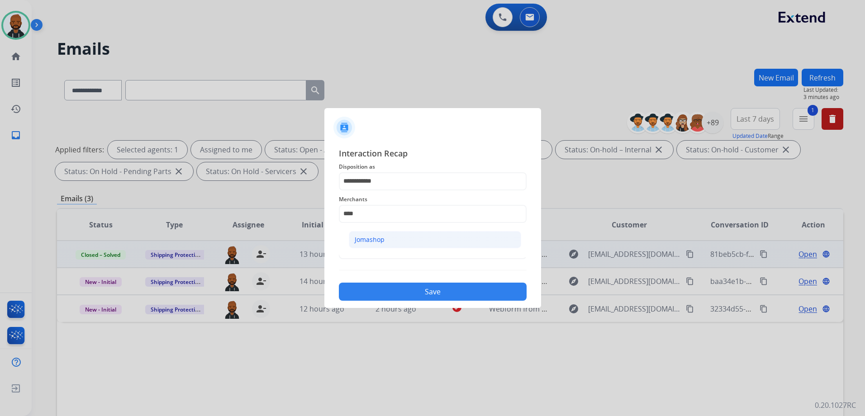
click at [372, 243] on div "Jomashop" at bounding box center [370, 239] width 30 height 9
type input "********"
click at [400, 253] on input "text" at bounding box center [433, 250] width 188 height 18
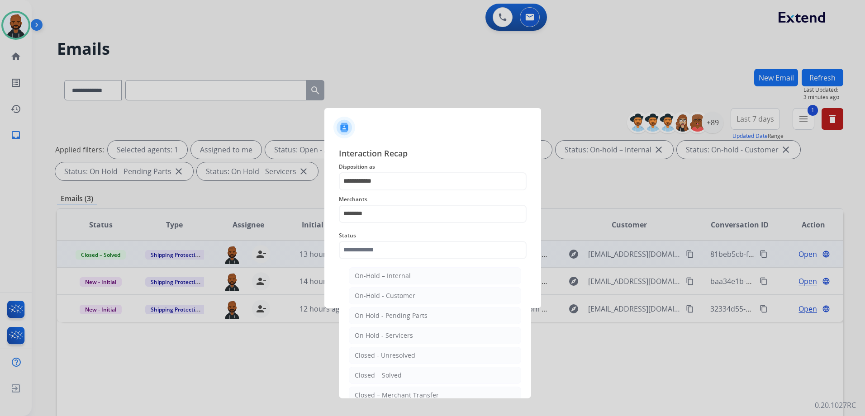
click at [400, 370] on li "Closed – Solved" at bounding box center [435, 375] width 172 height 17
type input "**********"
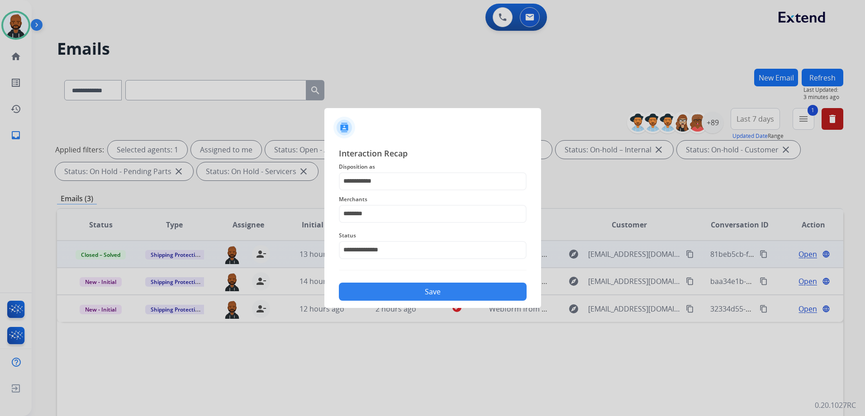
click at [457, 300] on div "Save" at bounding box center [433, 289] width 188 height 24
click at [465, 290] on button "Save" at bounding box center [433, 292] width 188 height 18
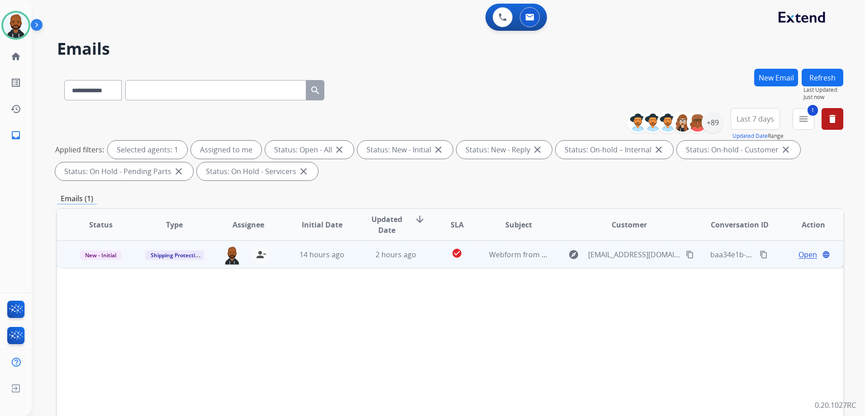
click at [799, 250] on span "Open" at bounding box center [808, 254] width 19 height 11
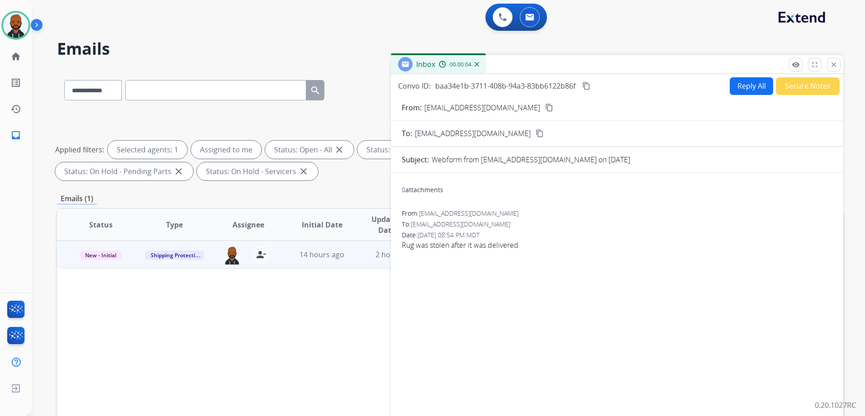
click at [545, 105] on mat-icon "content_copy" at bounding box center [549, 108] width 8 height 8
click at [755, 91] on button "Reply All" at bounding box center [751, 86] width 43 height 18
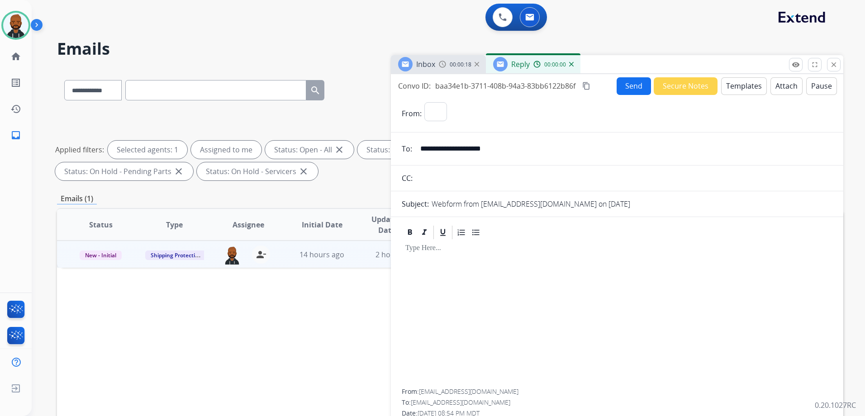
select select "**********"
click at [734, 88] on button "Templates" at bounding box center [744, 86] width 46 height 18
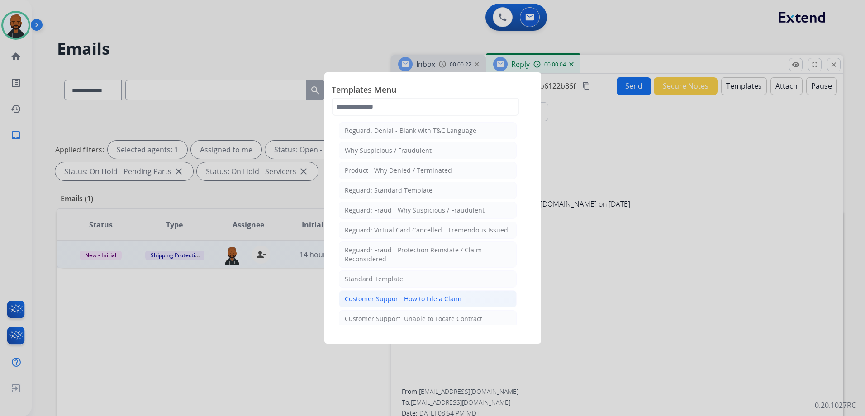
click at [462, 302] on li "Customer Support: How to File a Claim" at bounding box center [428, 298] width 178 height 17
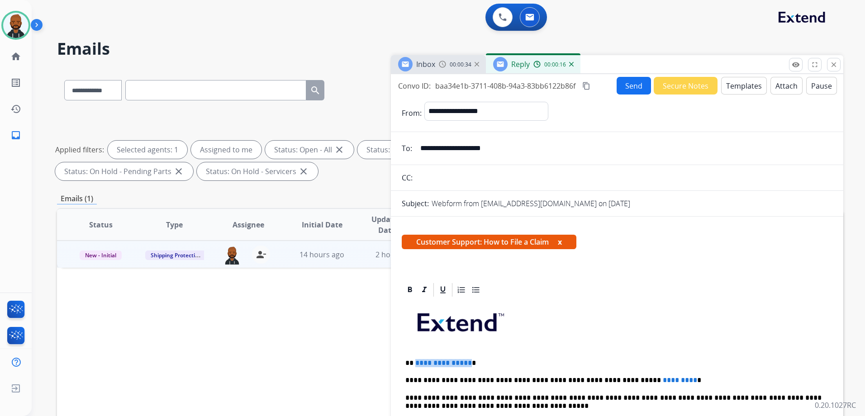
drag, startPoint x: 466, startPoint y: 362, endPoint x: 414, endPoint y: 363, distance: 52.0
click at [414, 363] on p "**********" at bounding box center [613, 363] width 416 height 8
drag, startPoint x: 652, startPoint y: 381, endPoint x: 614, endPoint y: 377, distance: 38.7
click at [614, 377] on p "**********" at bounding box center [613, 380] width 416 height 8
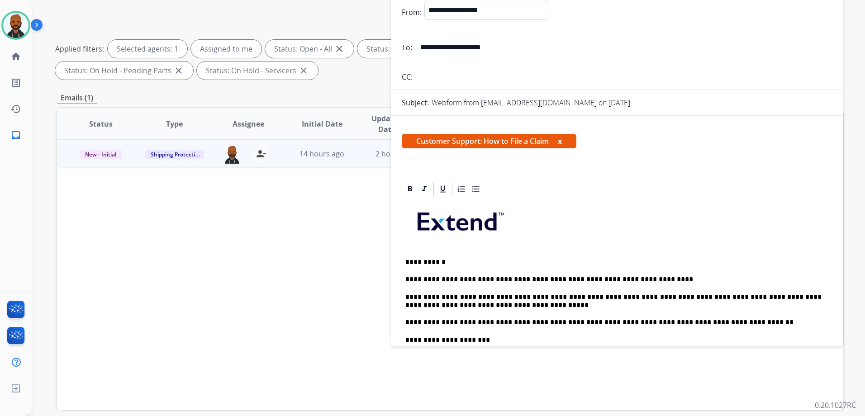
scroll to position [0, 0]
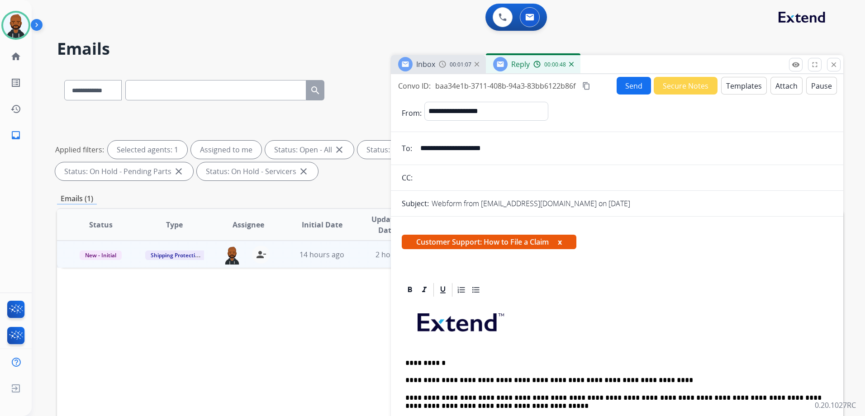
click at [635, 85] on button "Send" at bounding box center [634, 86] width 34 height 18
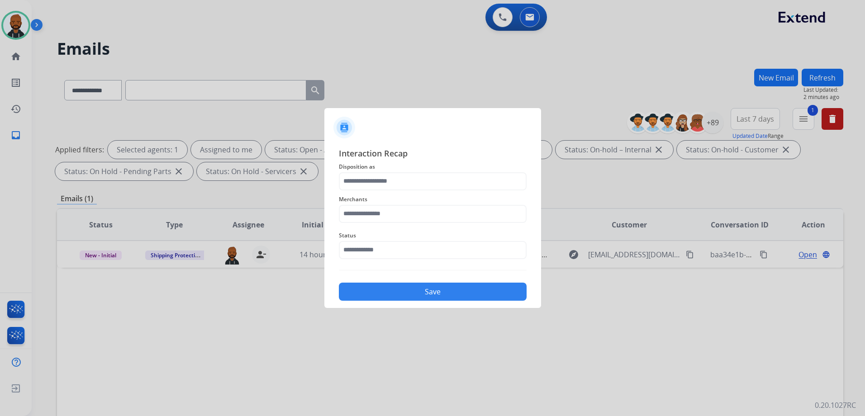
click at [376, 167] on span "Disposition as" at bounding box center [433, 167] width 188 height 11
click at [374, 182] on input "text" at bounding box center [433, 181] width 188 height 18
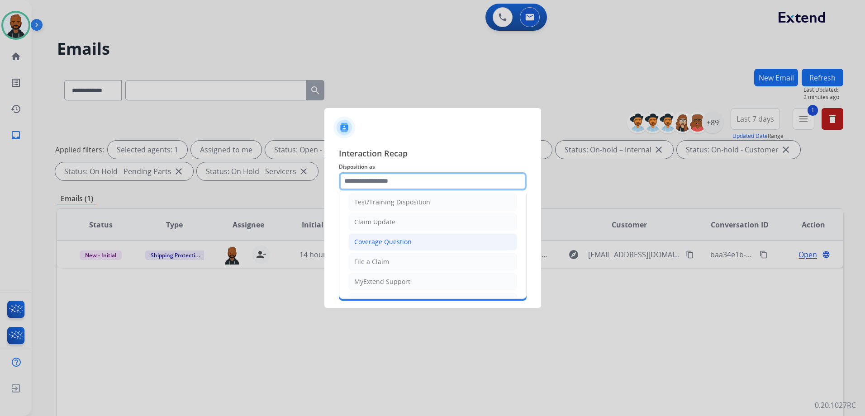
scroll to position [45, 0]
click at [388, 236] on li "File a Claim" at bounding box center [432, 240] width 169 height 17
type input "**********"
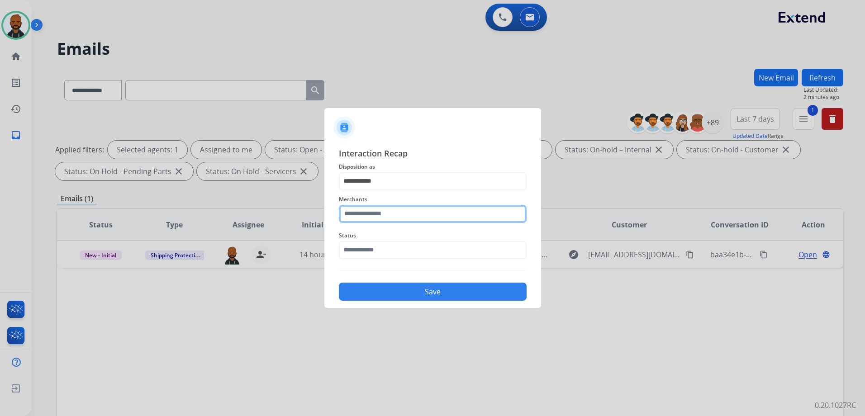
click at [391, 218] on input "text" at bounding box center [433, 214] width 188 height 18
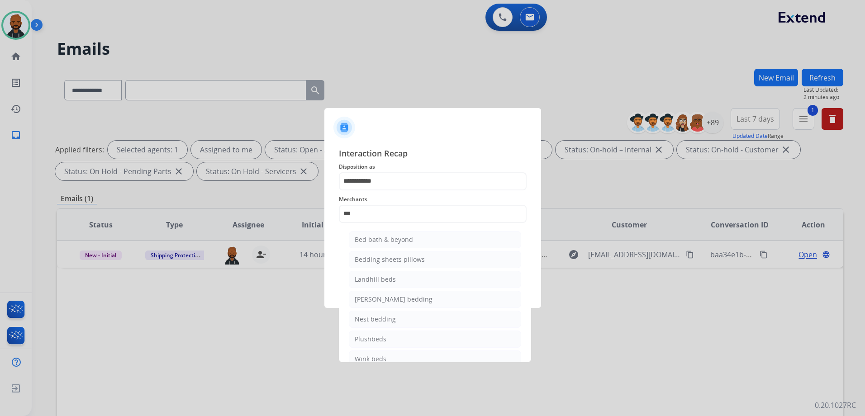
click at [400, 236] on div "Bed bath & beyond" at bounding box center [384, 239] width 58 height 9
type input "**********"
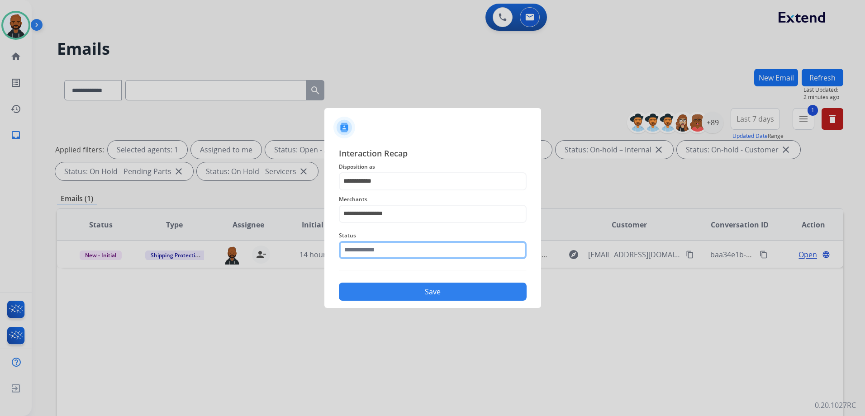
click at [402, 250] on input "text" at bounding box center [433, 250] width 188 height 18
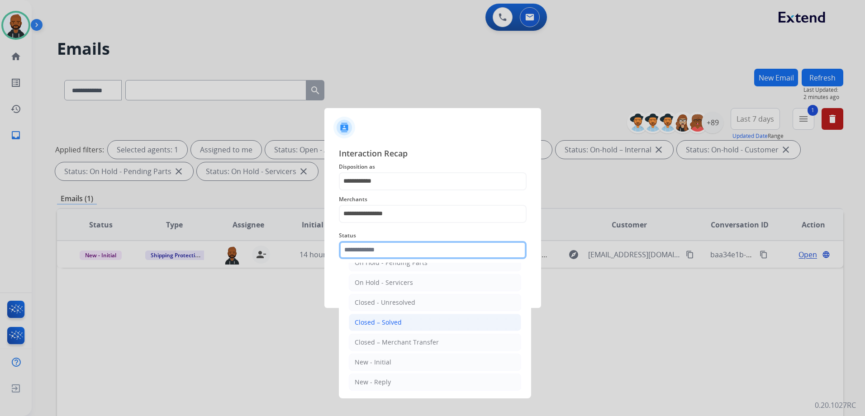
scroll to position [54, 0]
click at [409, 316] on li "Closed – Solved" at bounding box center [435, 321] width 172 height 17
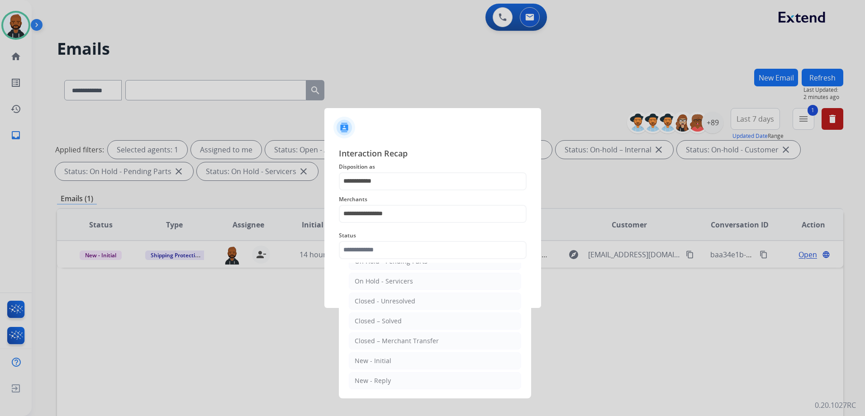
type input "**********"
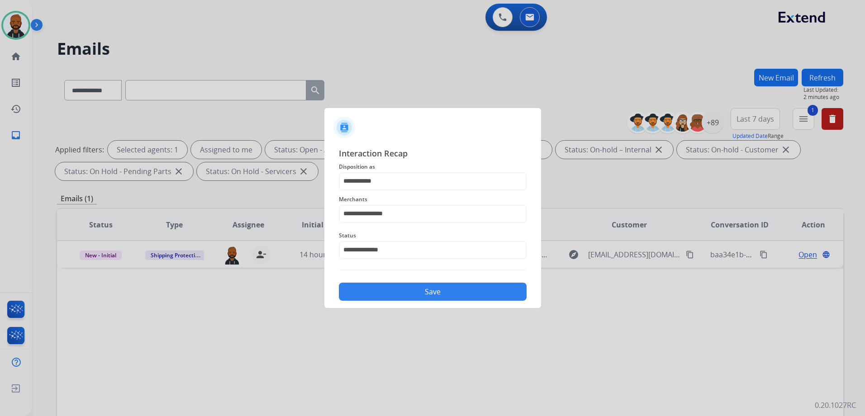
click at [416, 289] on button "Save" at bounding box center [433, 292] width 188 height 18
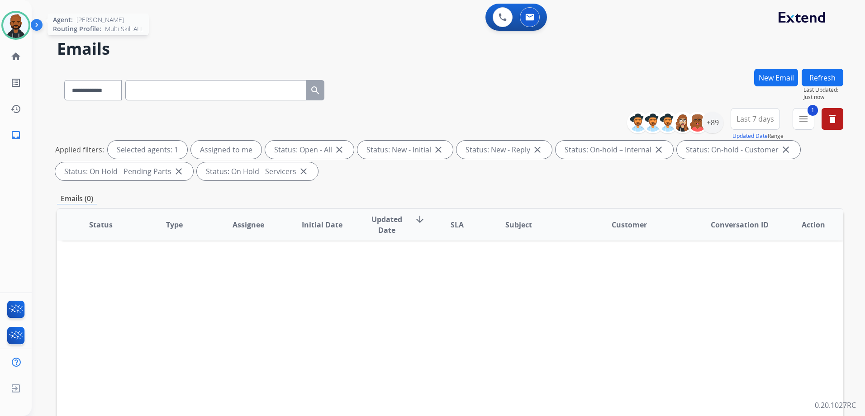
click at [16, 25] on img at bounding box center [15, 25] width 25 height 25
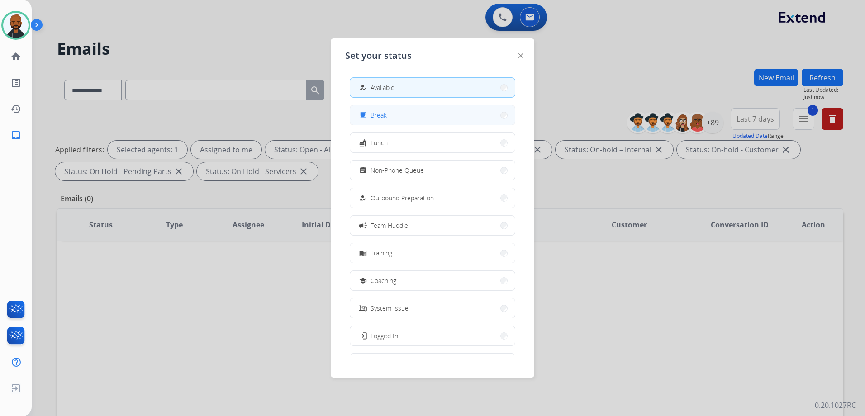
click at [408, 118] on button "free_breakfast Break" at bounding box center [432, 114] width 165 height 19
